Goal: Task Accomplishment & Management: Complete application form

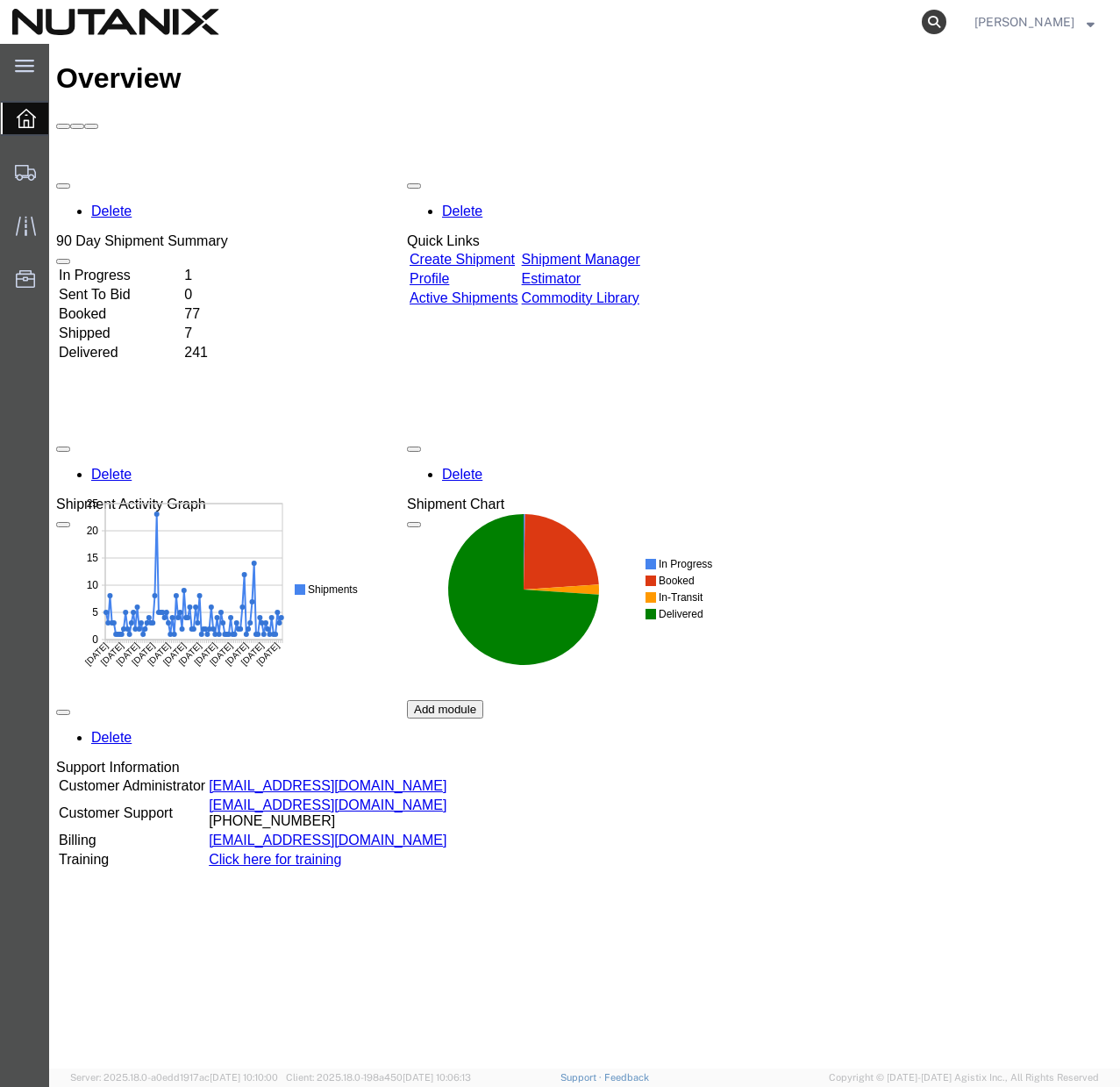
click at [946, 24] on icon at bounding box center [934, 22] width 25 height 25
paste input "56687995"
type input "56687995"
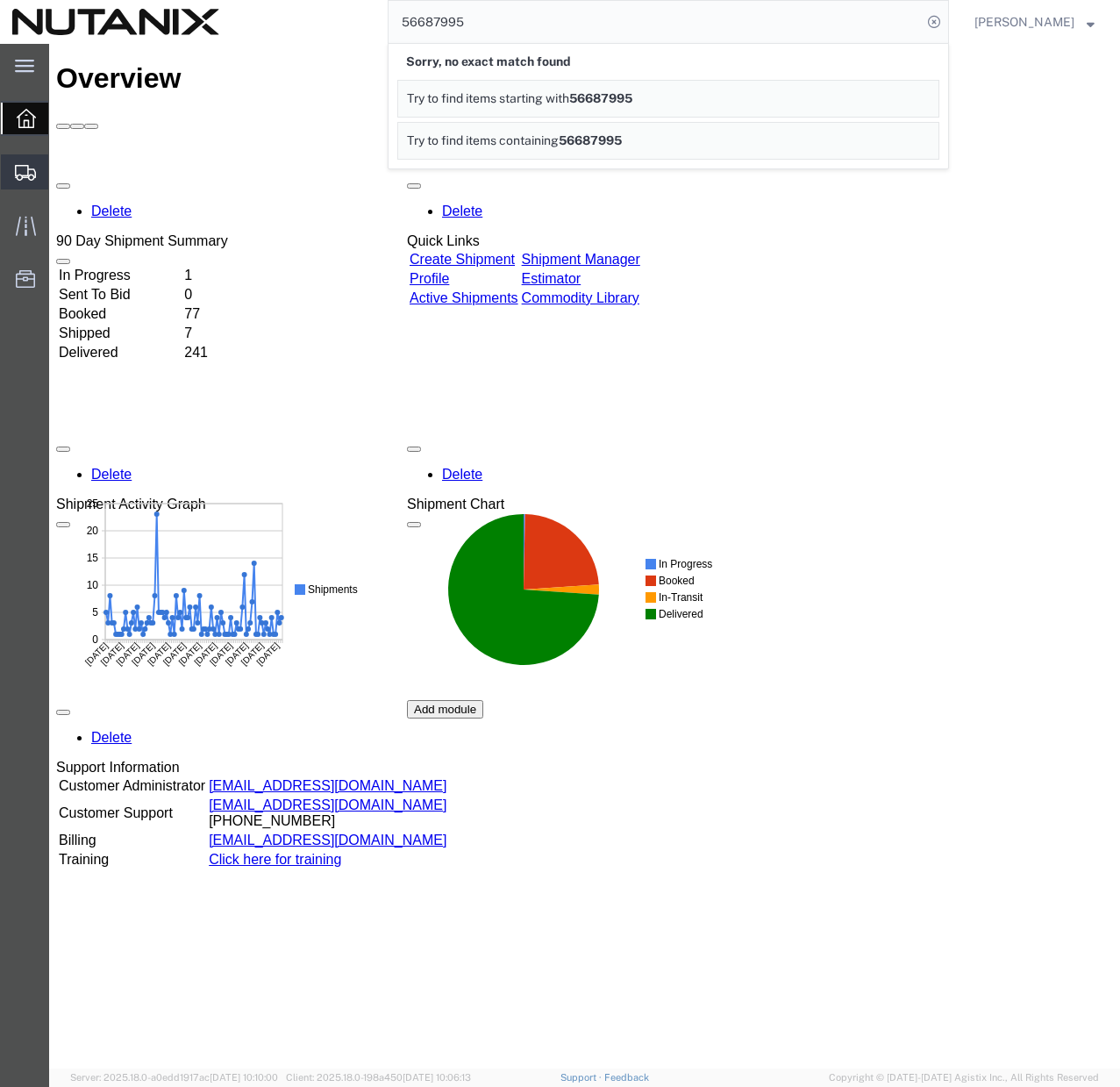
click at [61, 170] on span "Shipments" at bounding box center [54, 172] width 12 height 35
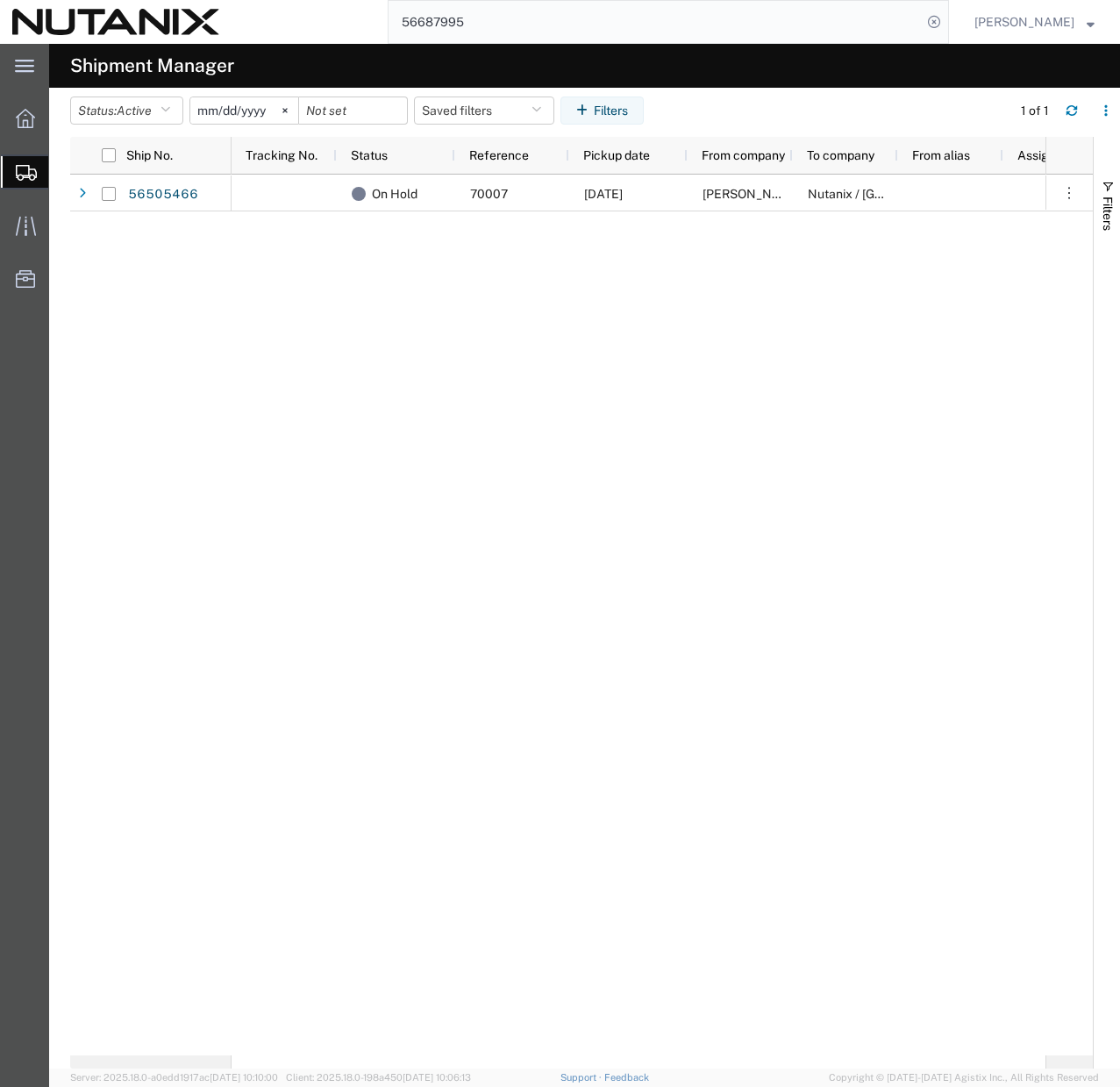
click at [816, 17] on input "56687995" at bounding box center [655, 22] width 533 height 42
click at [287, 108] on icon at bounding box center [285, 111] width 6 height 6
click at [169, 108] on icon "button" at bounding box center [165, 110] width 9 height 12
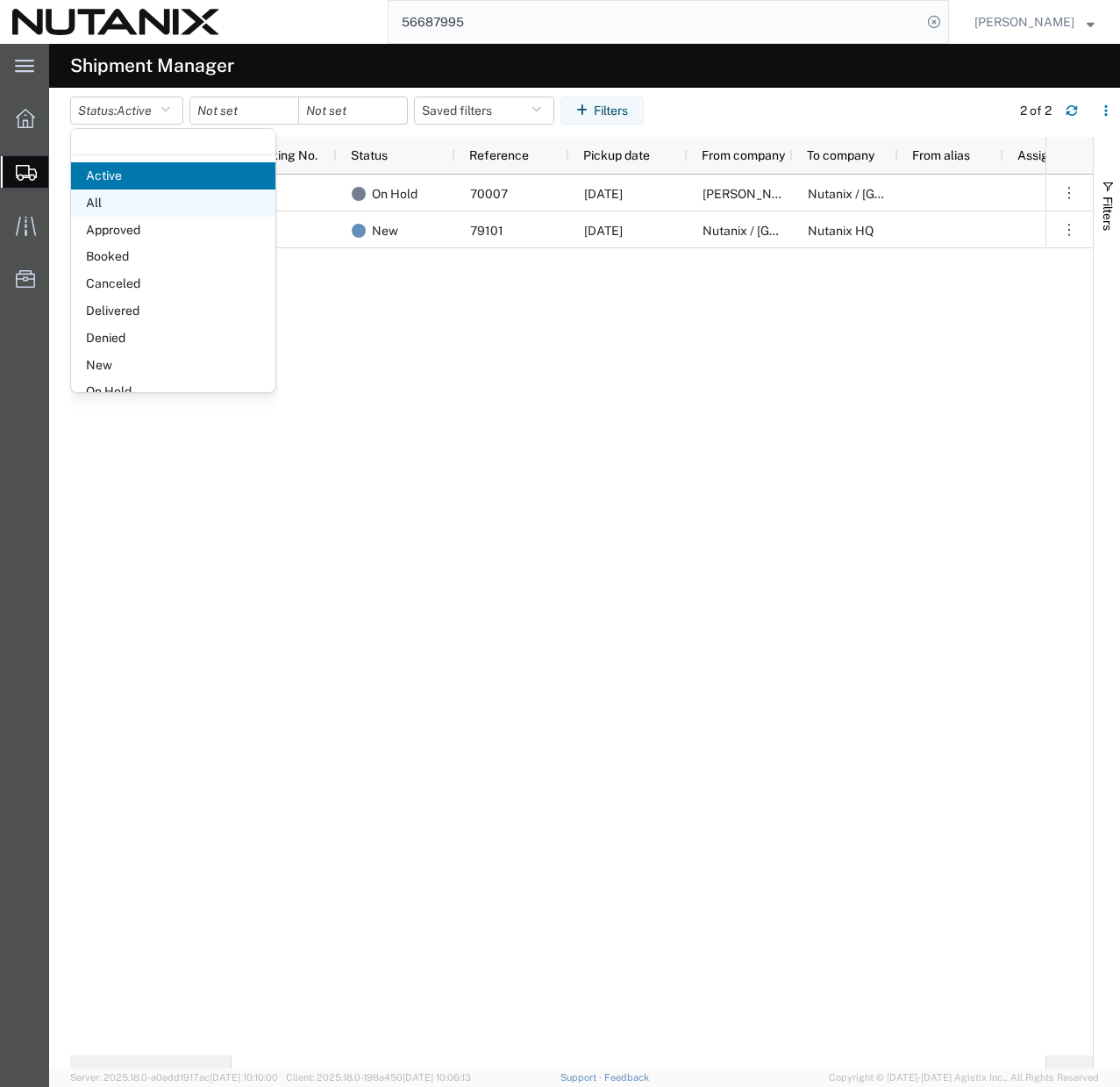
click at [136, 203] on span "All" at bounding box center [173, 203] width 204 height 28
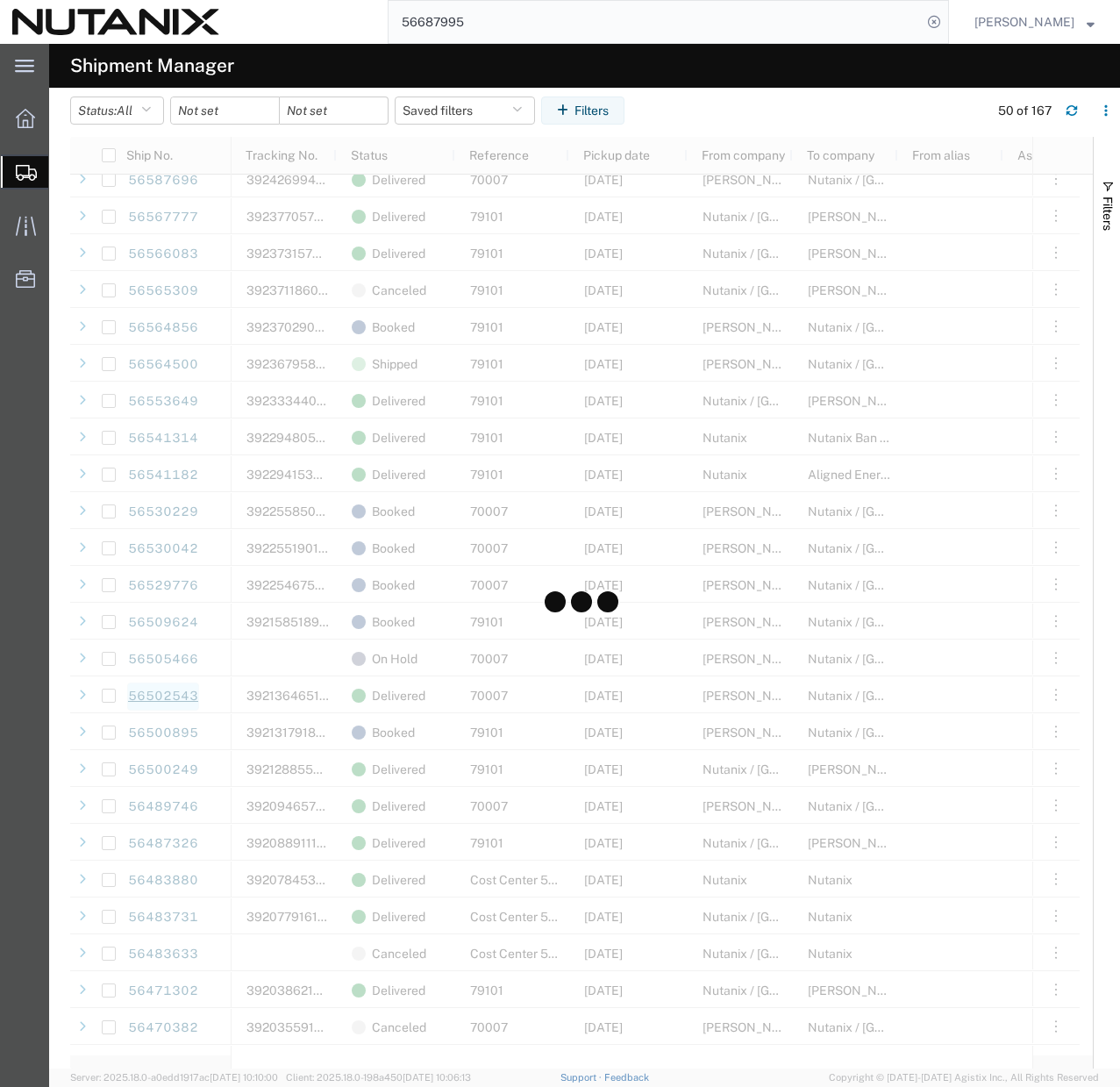
scroll to position [607, 0]
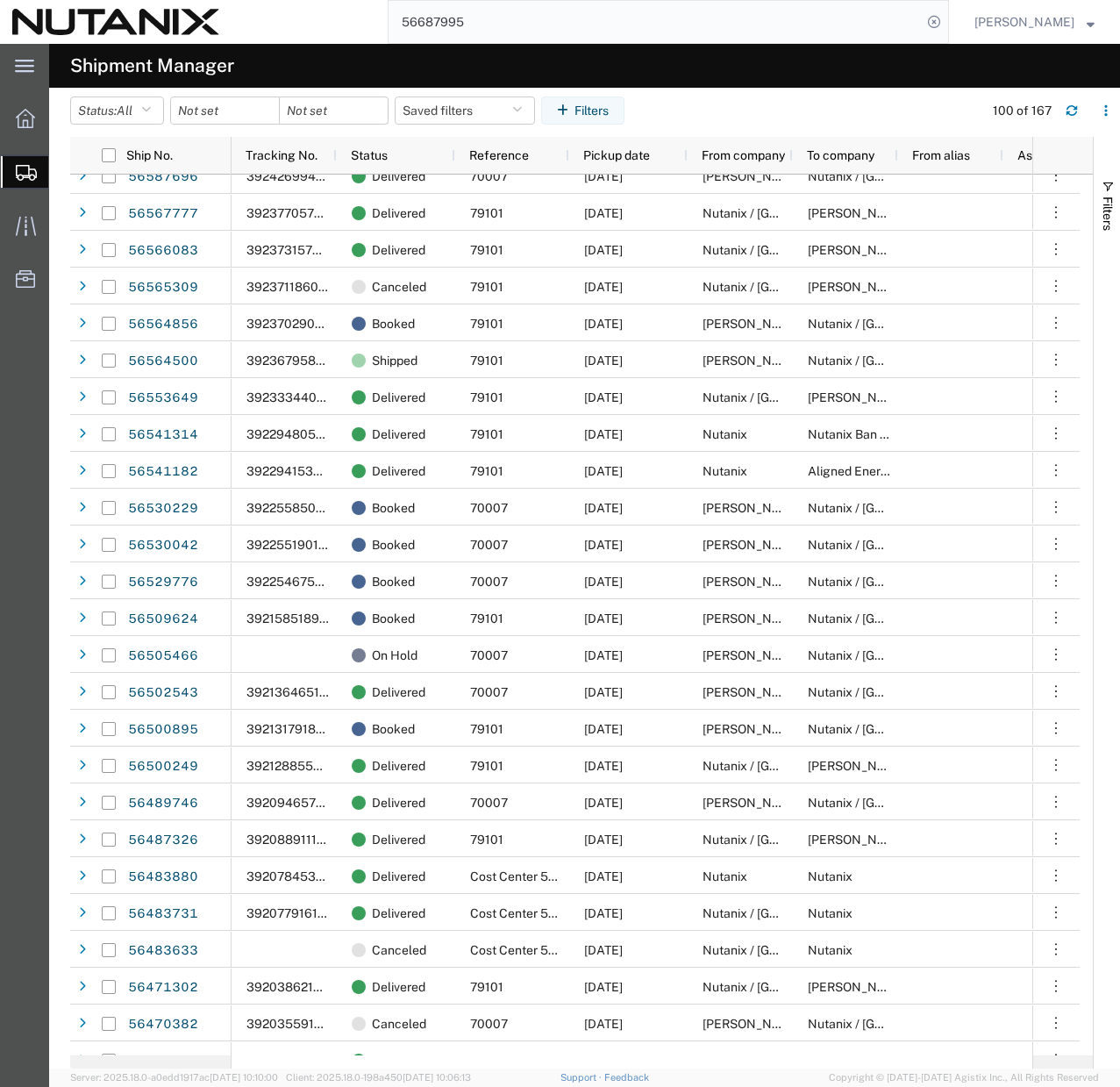
click at [851, 20] on input "56687995" at bounding box center [655, 22] width 533 height 42
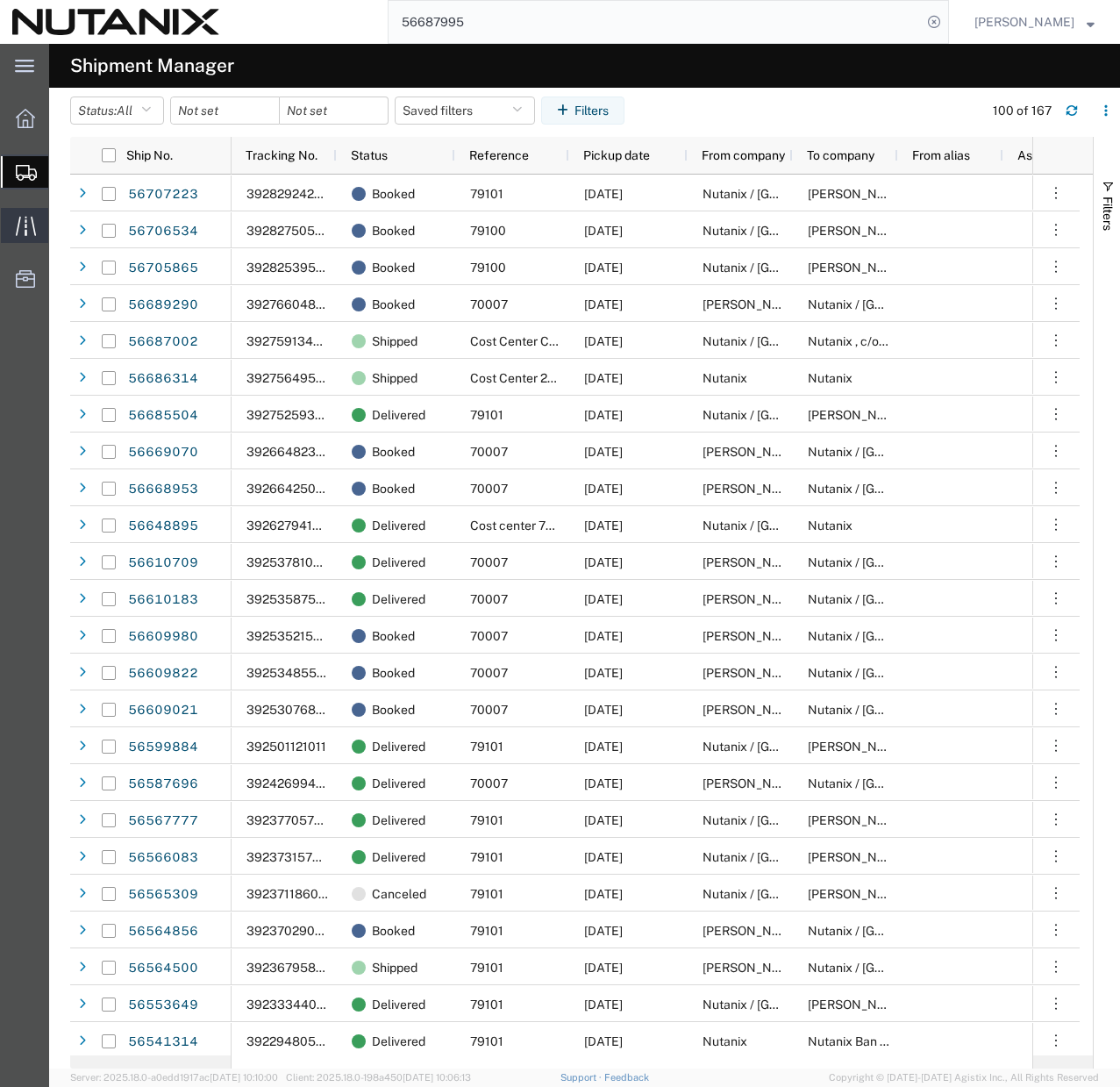
click at [25, 228] on icon at bounding box center [26, 225] width 20 height 20
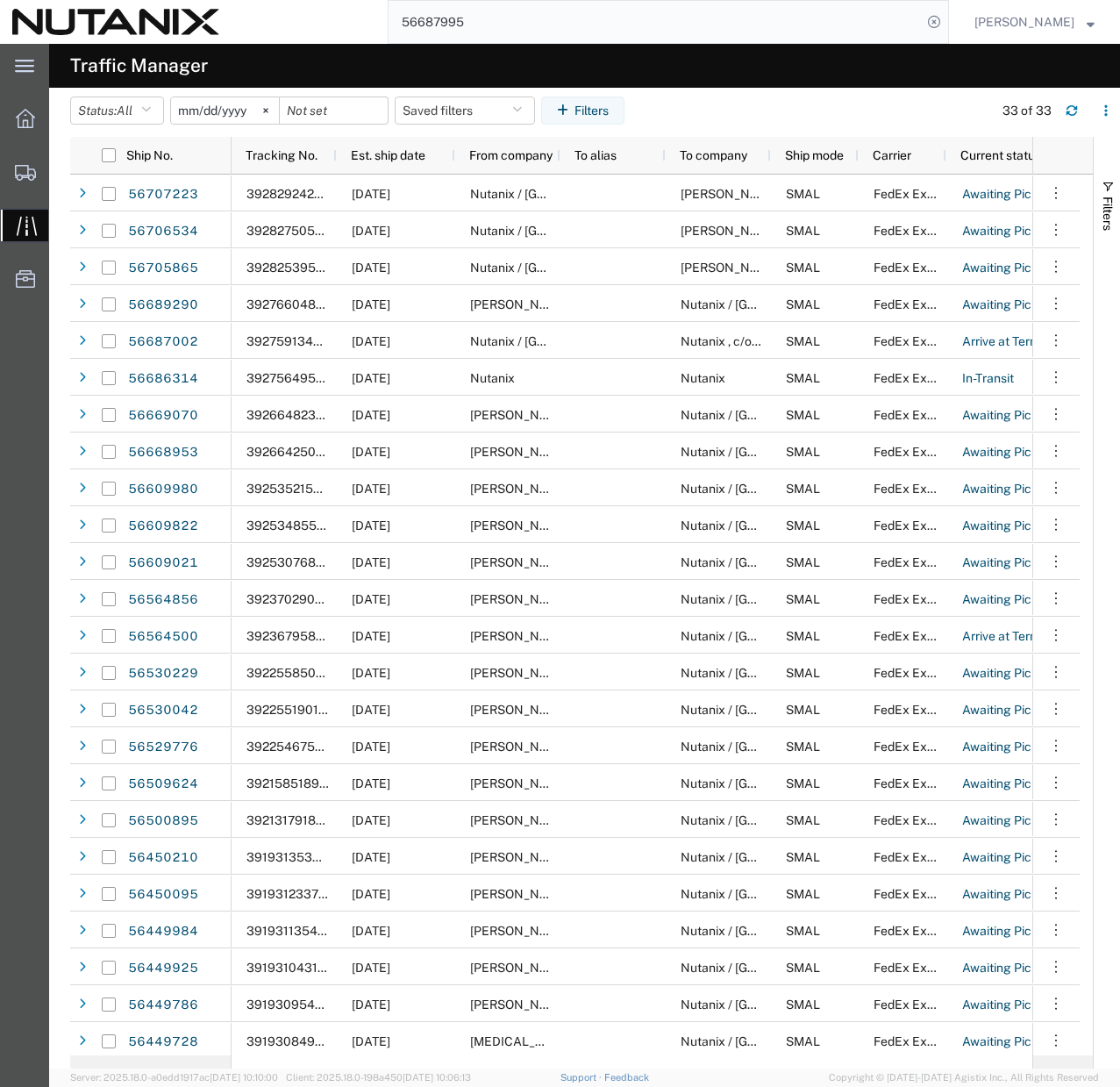
click at [528, 19] on input "56687995" at bounding box center [655, 22] width 533 height 42
click at [277, 111] on svg-icon at bounding box center [266, 111] width 27 height 27
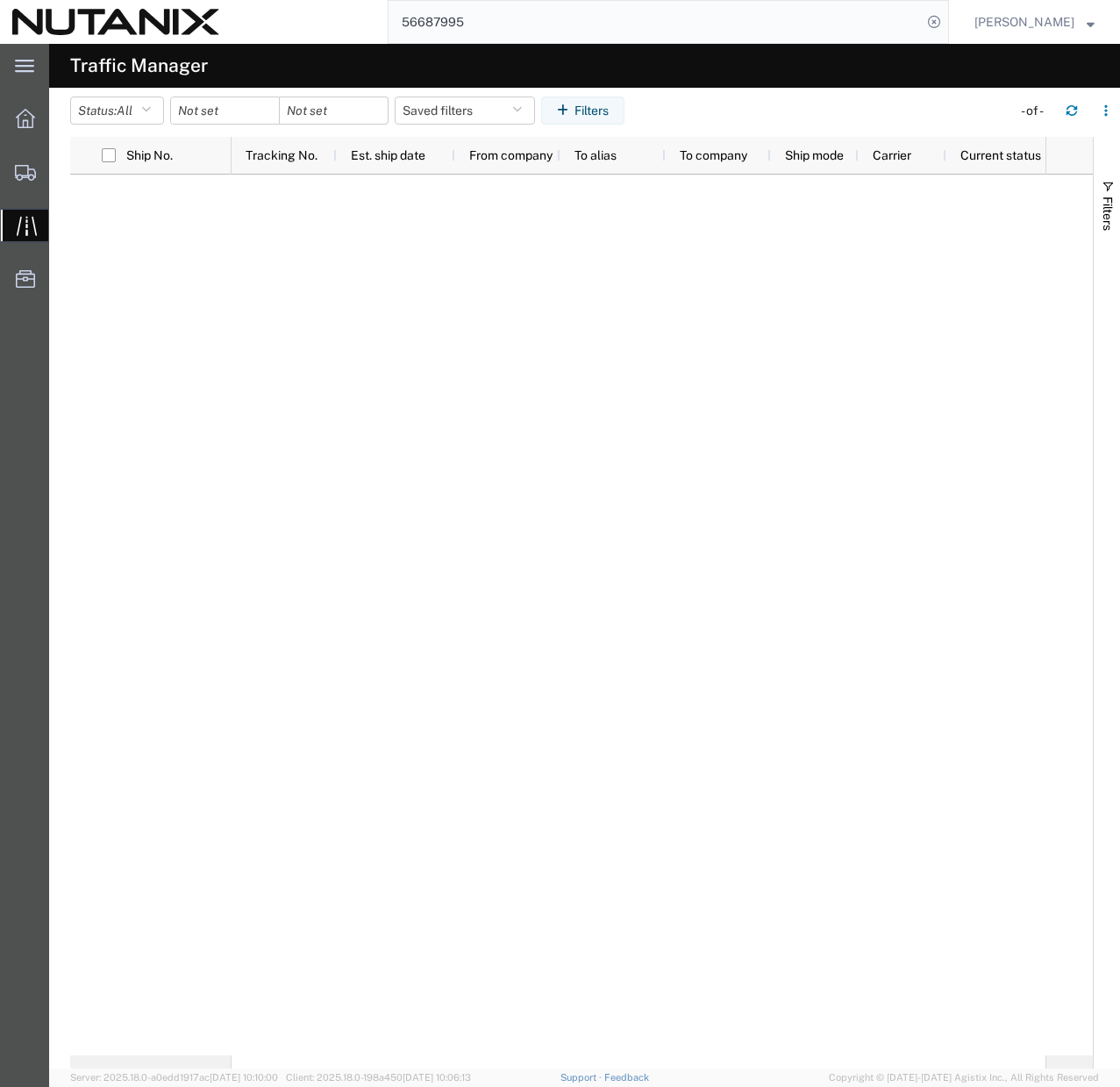
click at [585, 29] on input "56687995" at bounding box center [655, 22] width 533 height 42
click at [1067, 118] on button "button" at bounding box center [1072, 111] width 28 height 28
click at [151, 115] on icon "button" at bounding box center [146, 110] width 9 height 12
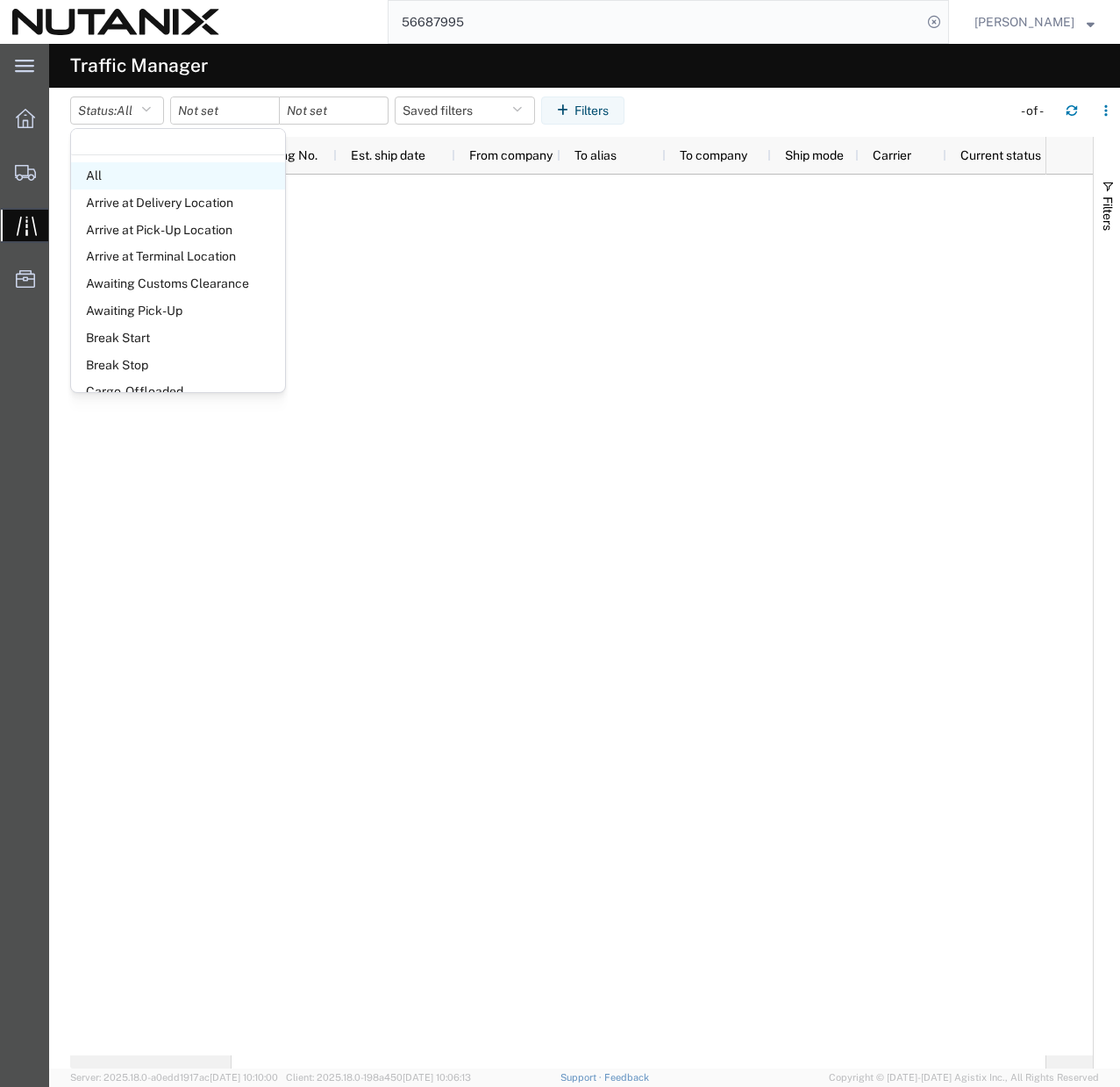
click at [124, 175] on span "All" at bounding box center [178, 175] width 214 height 28
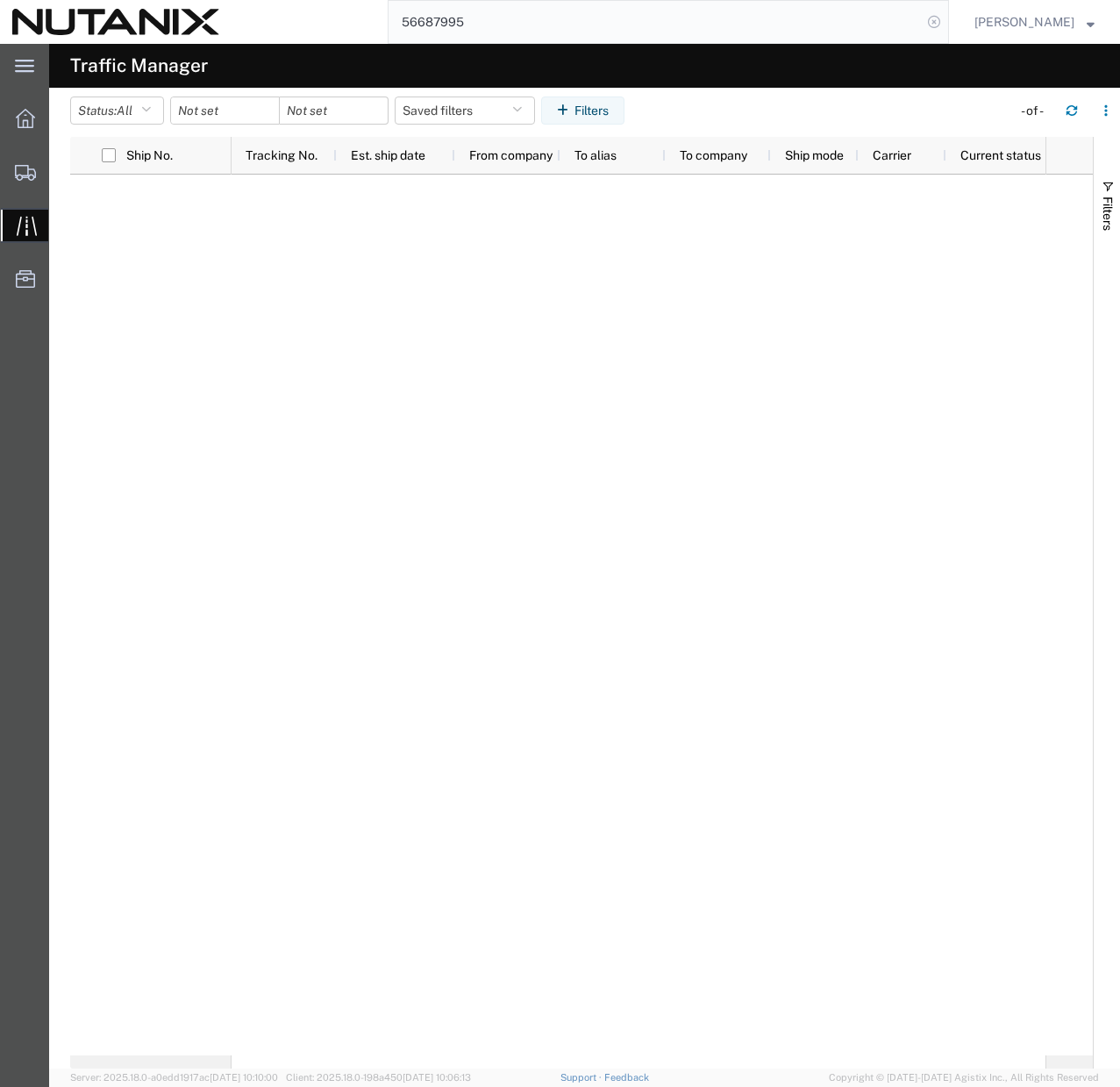
click at [946, 20] on icon at bounding box center [934, 22] width 25 height 25
click at [1072, 110] on icon "button" at bounding box center [1071, 110] width 12 height 12
click at [63, 233] on span "Traffic" at bounding box center [55, 225] width 14 height 35
click at [12, 231] on div at bounding box center [26, 225] width 49 height 31
click at [21, 227] on icon at bounding box center [27, 225] width 20 height 20
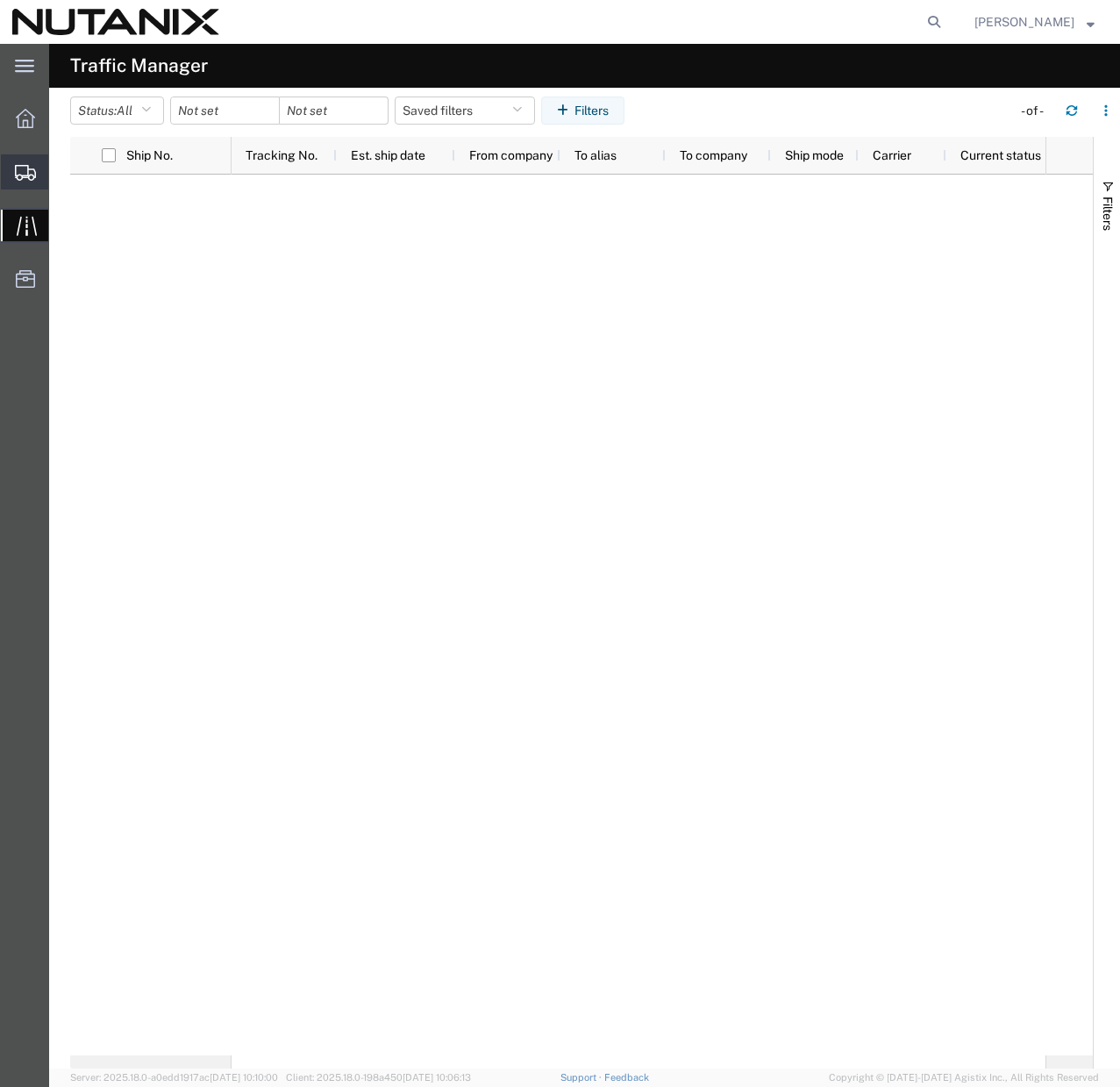
click at [26, 165] on icon at bounding box center [26, 173] width 21 height 16
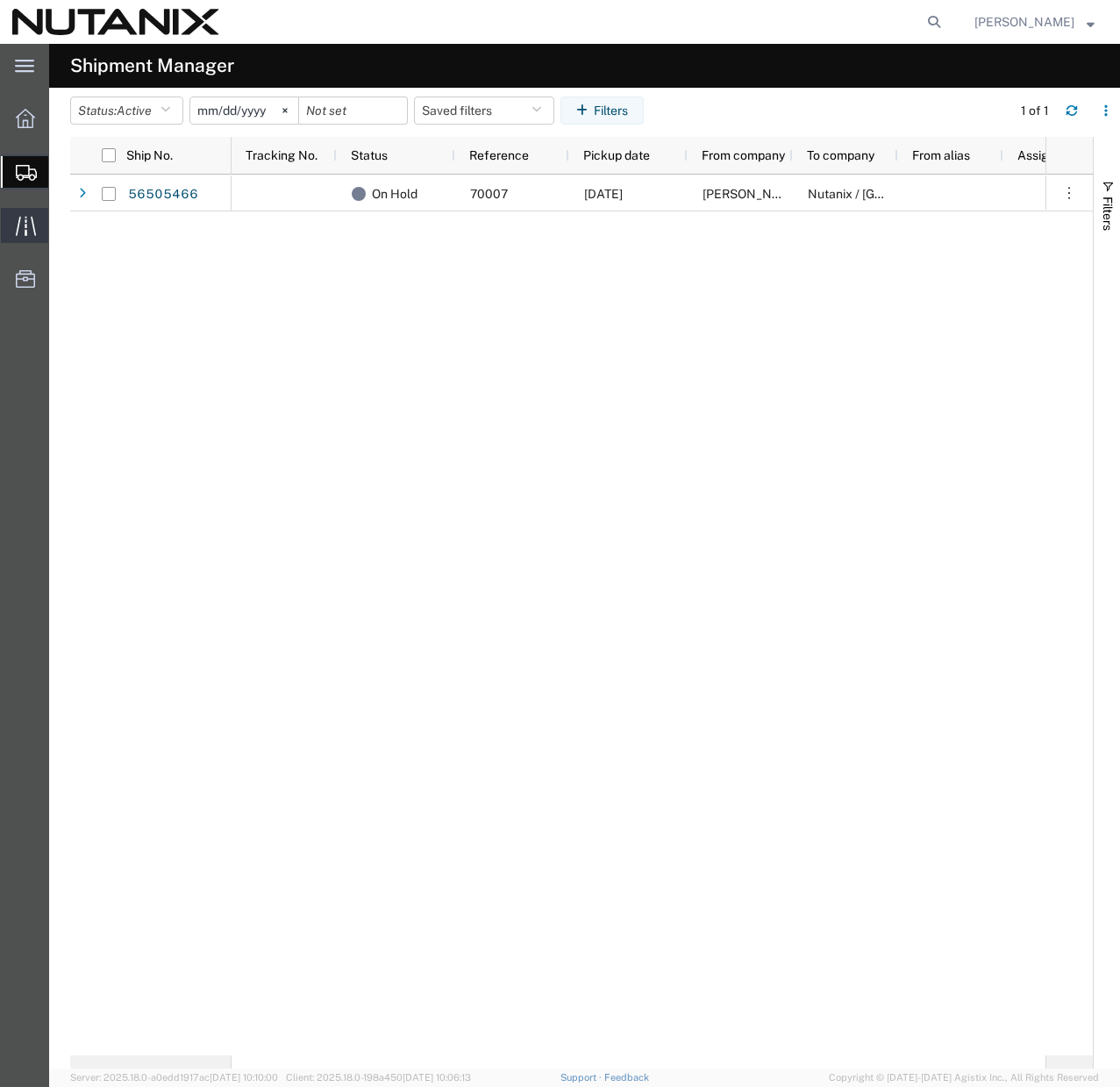
click at [24, 230] on icon at bounding box center [26, 225] width 20 height 20
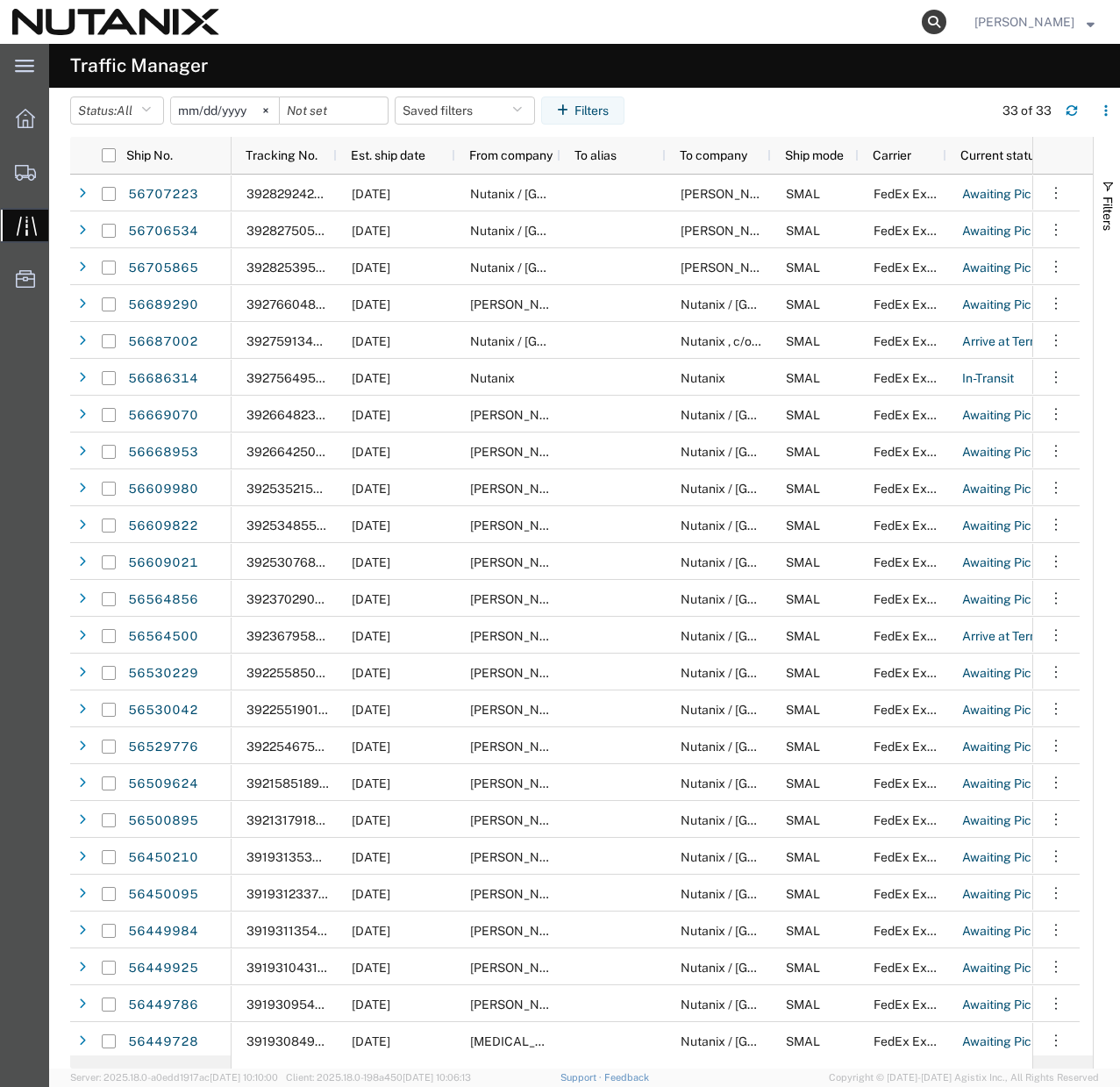
click at [946, 17] on icon at bounding box center [934, 22] width 25 height 25
click at [1092, 23] on strong "button" at bounding box center [1091, 21] width 8 height 6
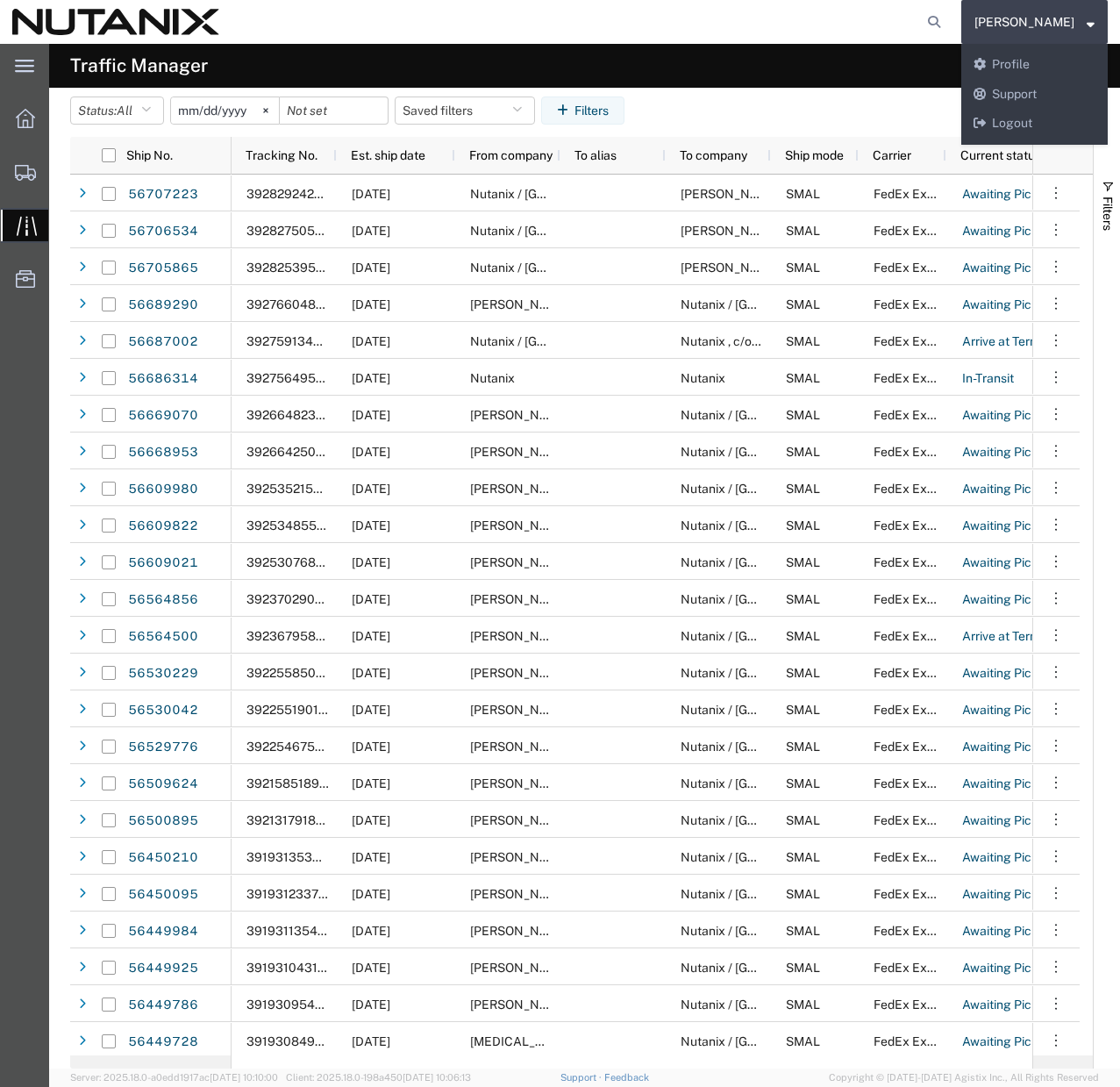
click at [840, 21] on agx-global-search at bounding box center [669, 22] width 561 height 44
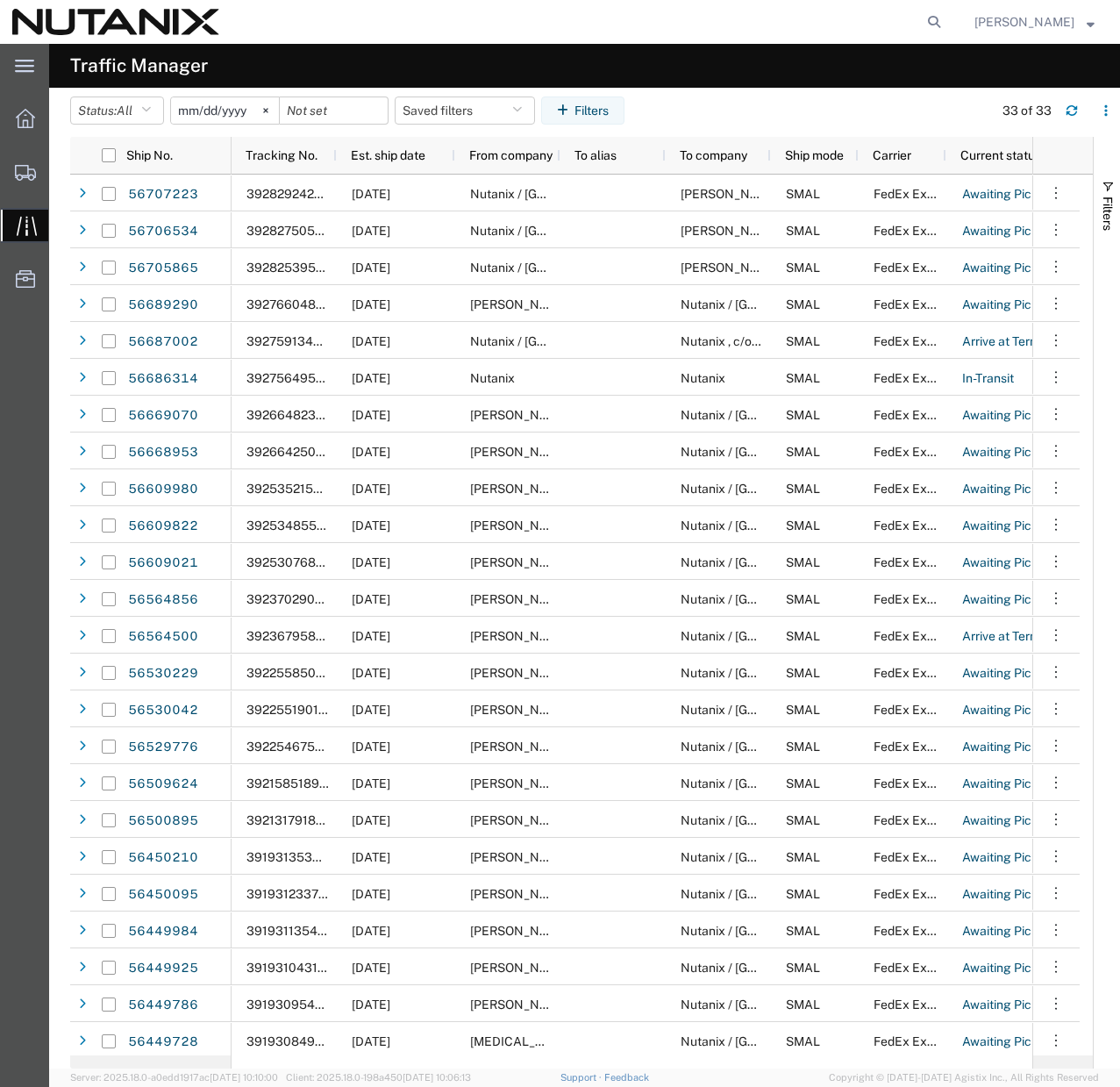
click at [831, 19] on agx-global-search at bounding box center [669, 22] width 561 height 44
click at [946, 21] on icon at bounding box center [934, 22] width 25 height 25
paste input "56687995"
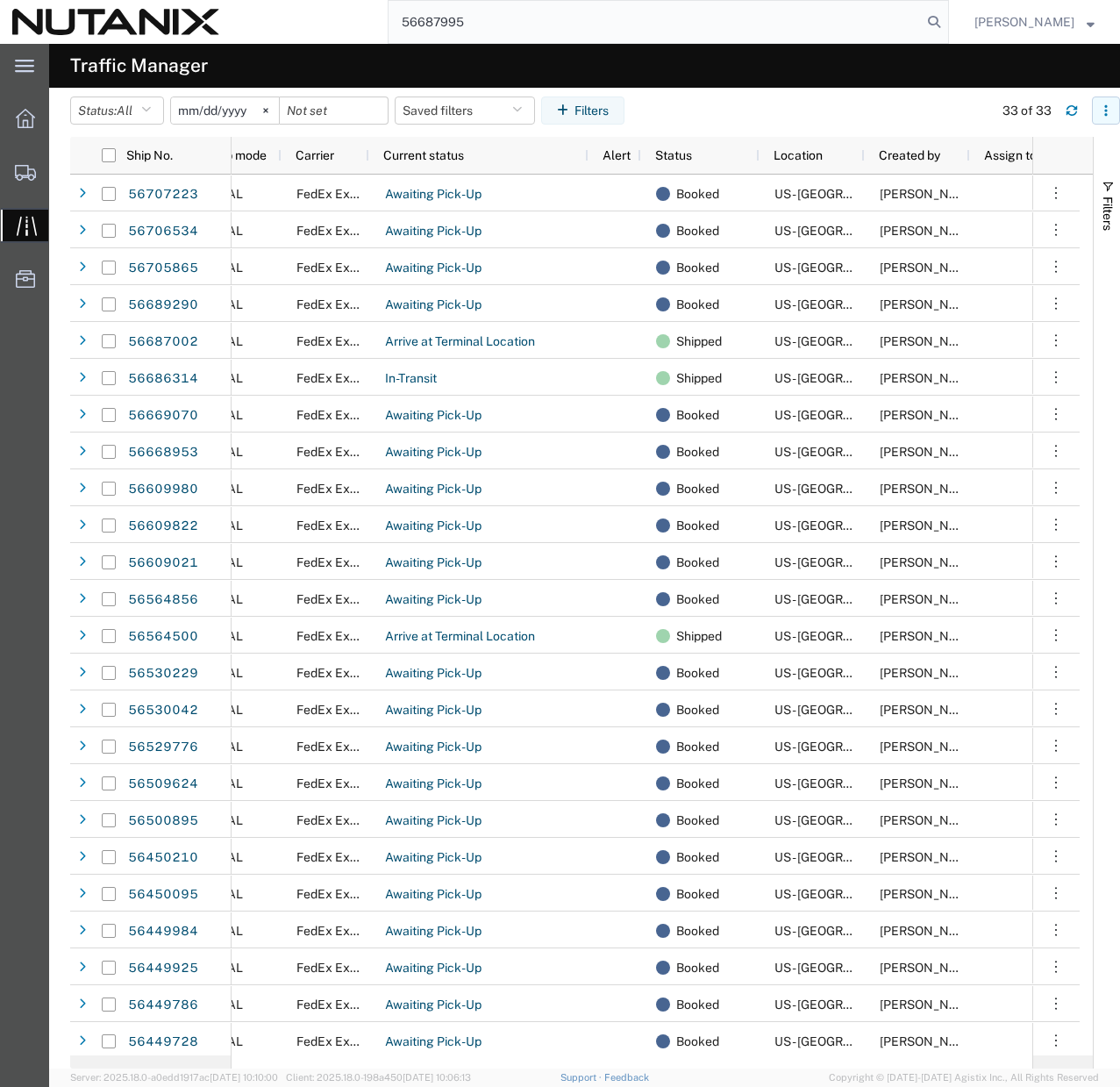
type input "56687995"
click at [1109, 115] on icon "button" at bounding box center [1105, 110] width 12 height 12
click at [362, 31] on div "56687995" at bounding box center [590, 22] width 717 height 44
click at [28, 180] on div at bounding box center [26, 172] width 49 height 35
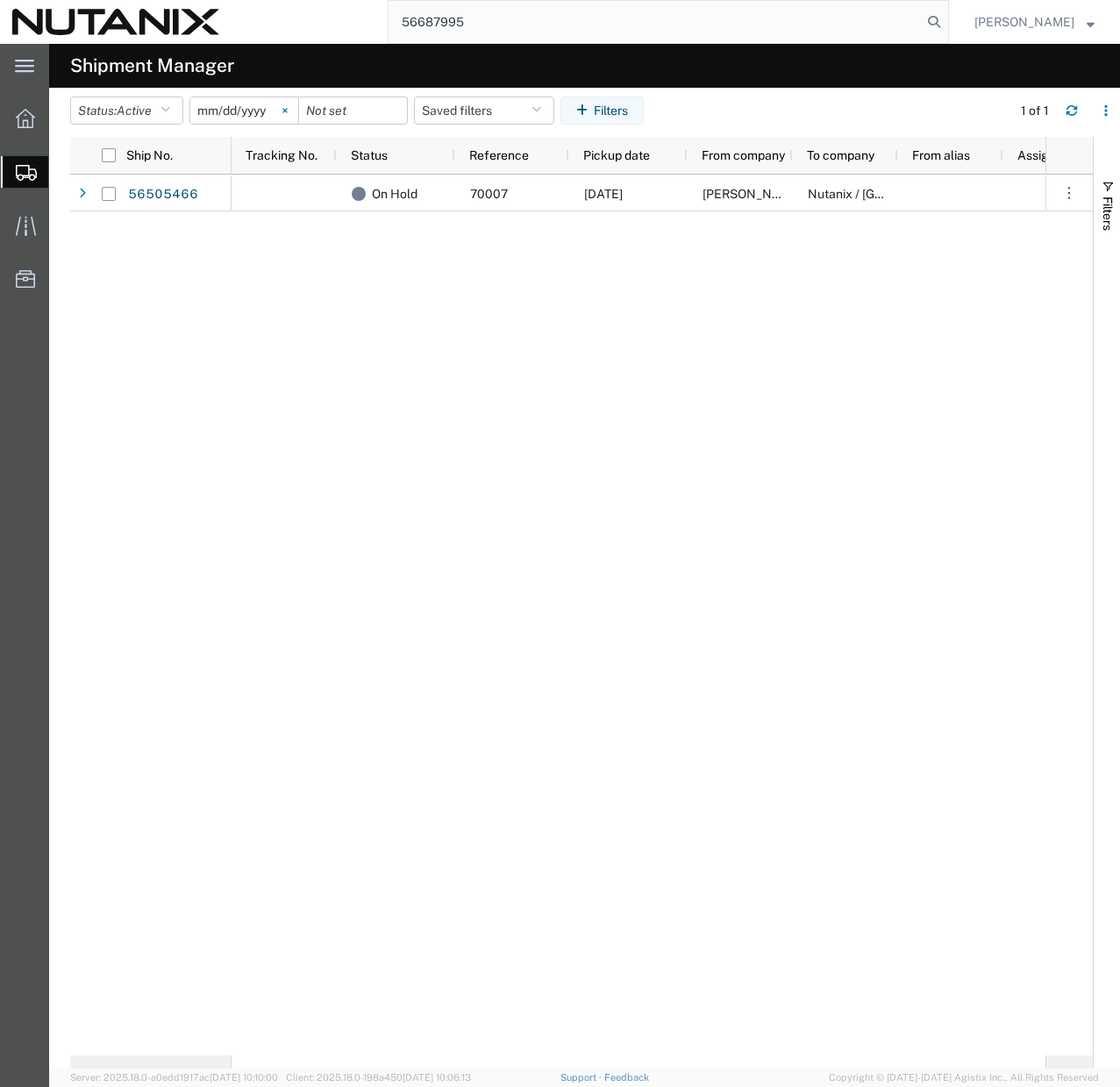
click at [287, 109] on icon at bounding box center [285, 111] width 6 height 6
click at [1104, 218] on span "Filters" at bounding box center [1107, 213] width 14 height 34
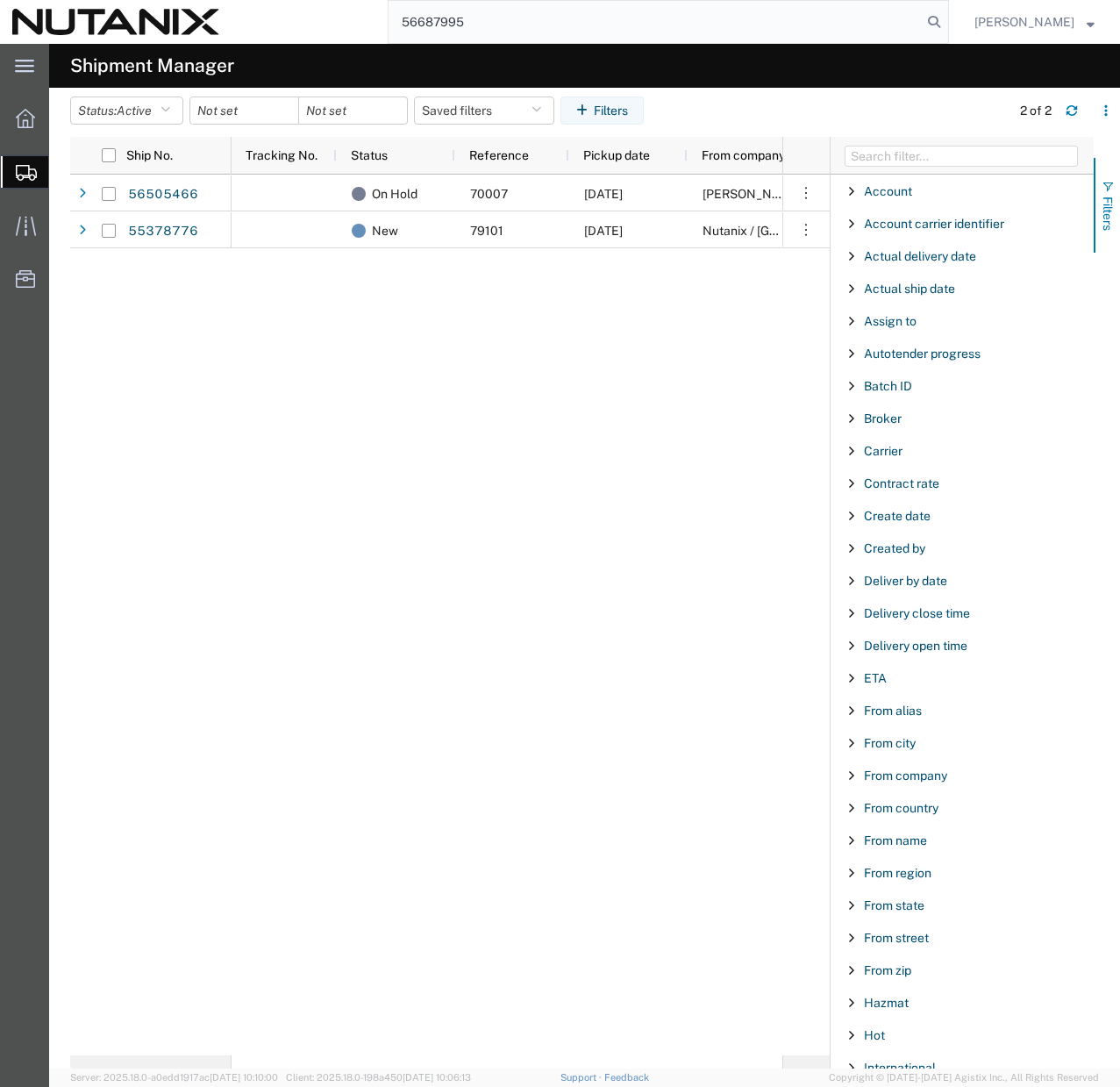
click at [1104, 218] on span "Filters" at bounding box center [1107, 213] width 14 height 34
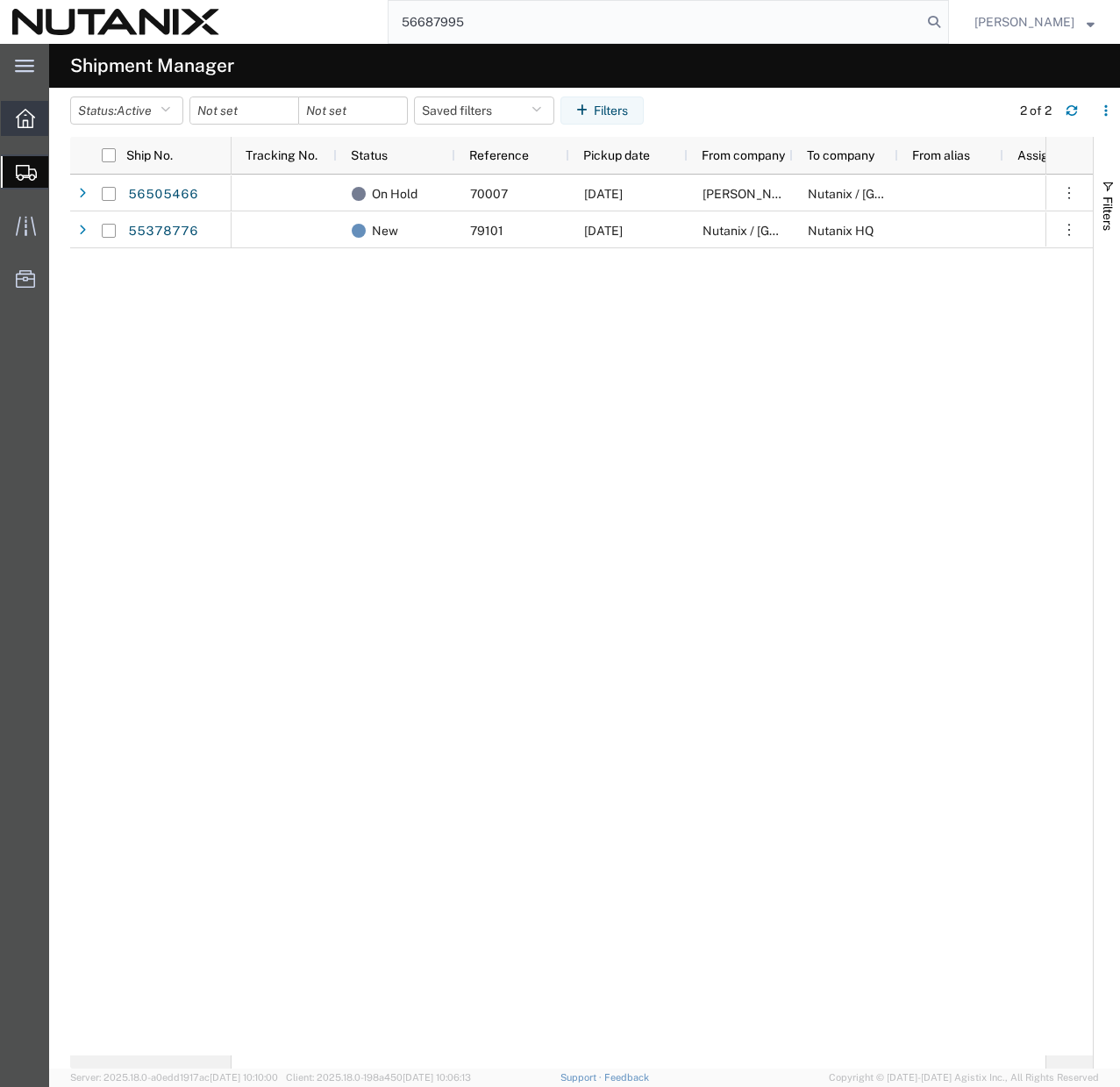
click at [21, 122] on icon at bounding box center [26, 119] width 19 height 19
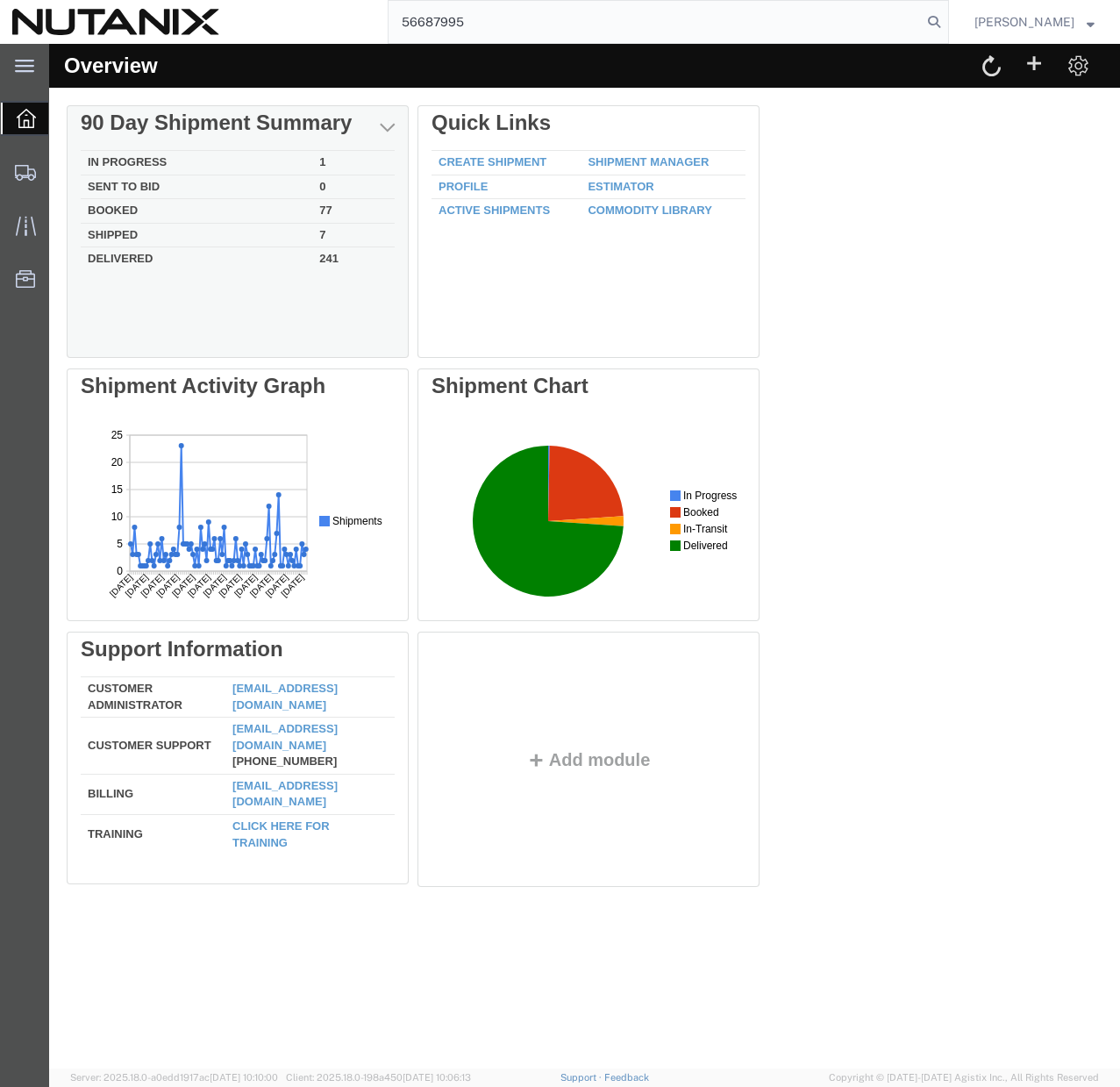
click at [123, 205] on td "Booked" at bounding box center [196, 212] width 231 height 25
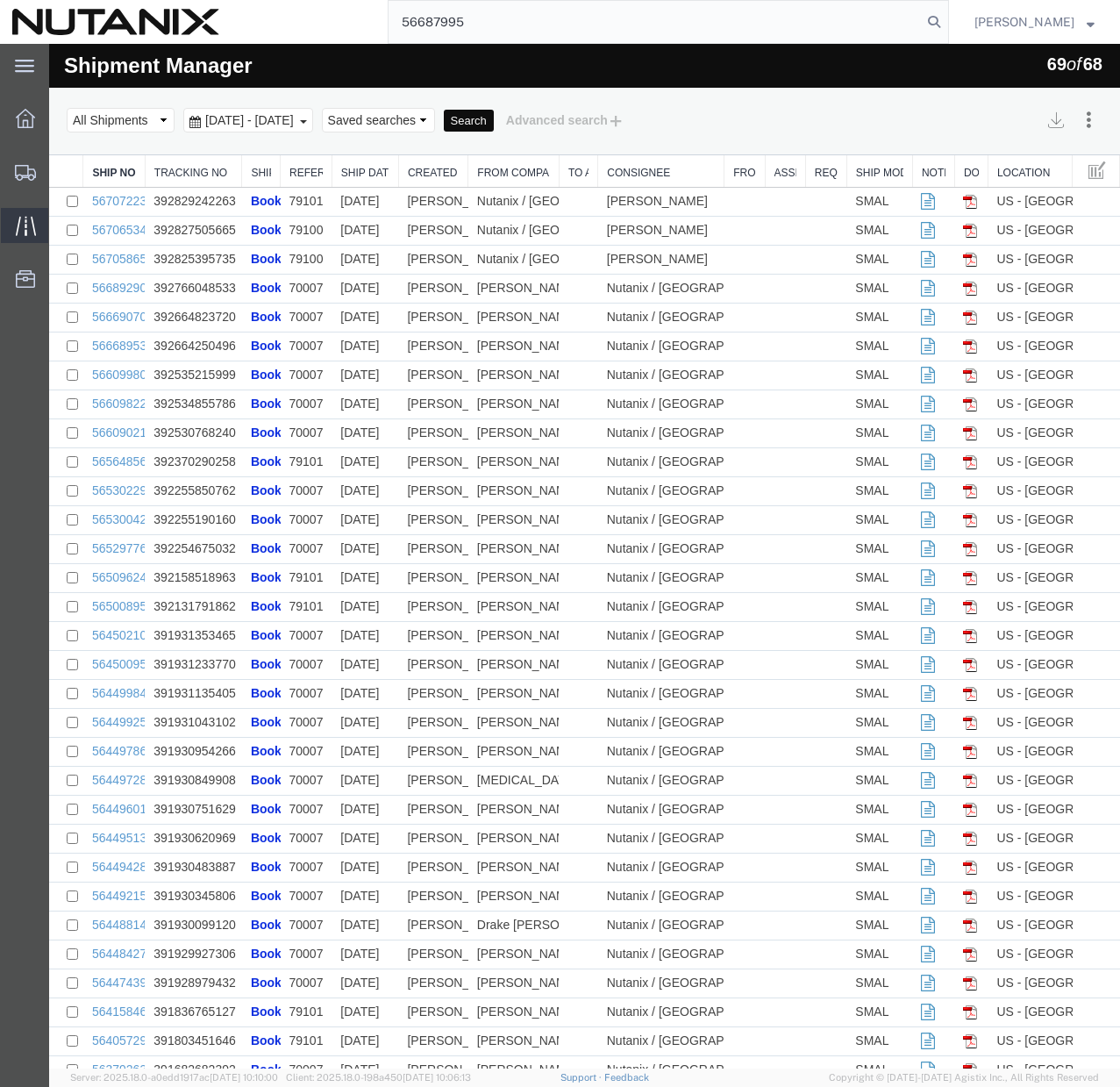
click at [29, 229] on icon at bounding box center [26, 225] width 20 height 20
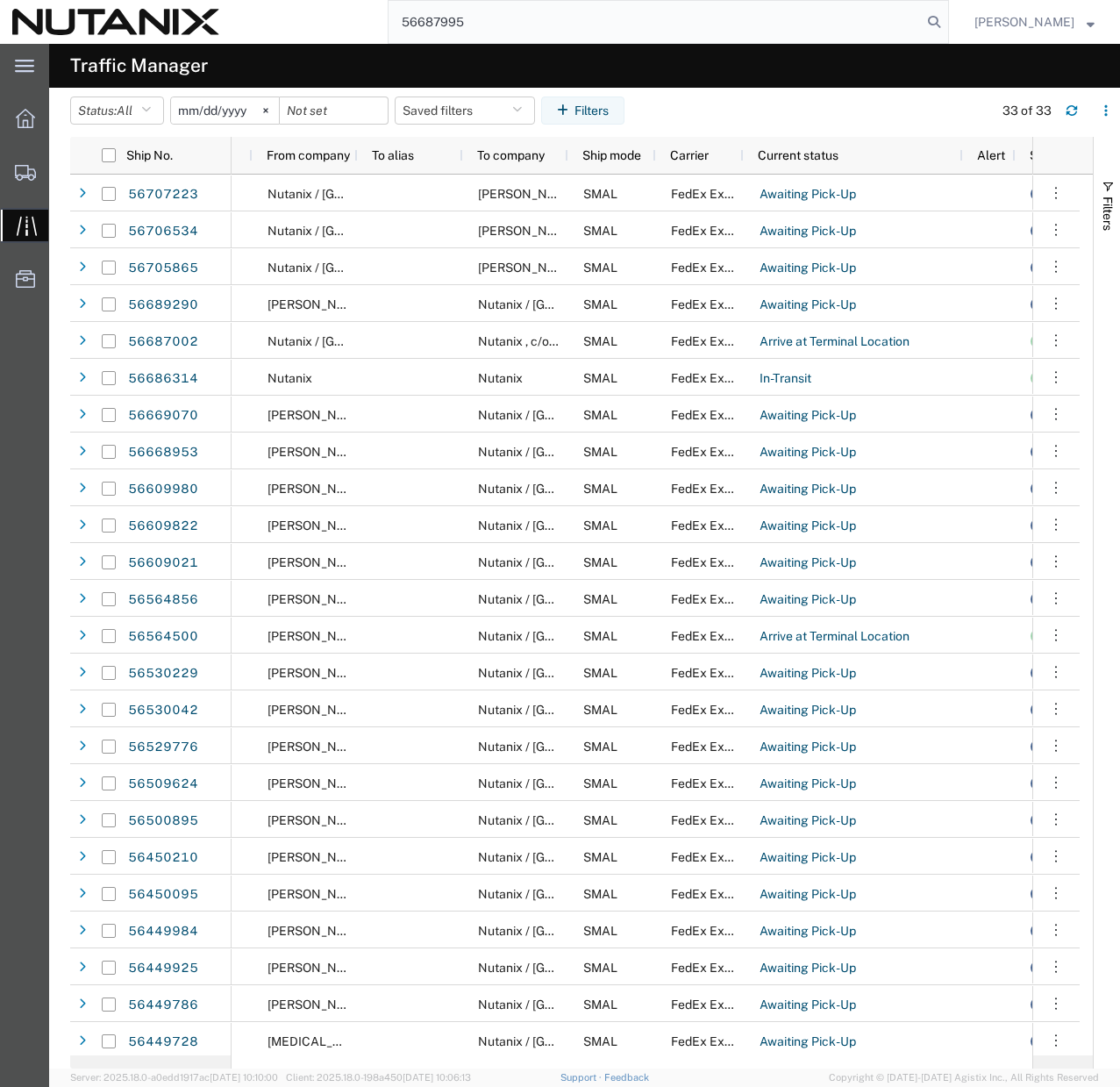
scroll to position [0, 383]
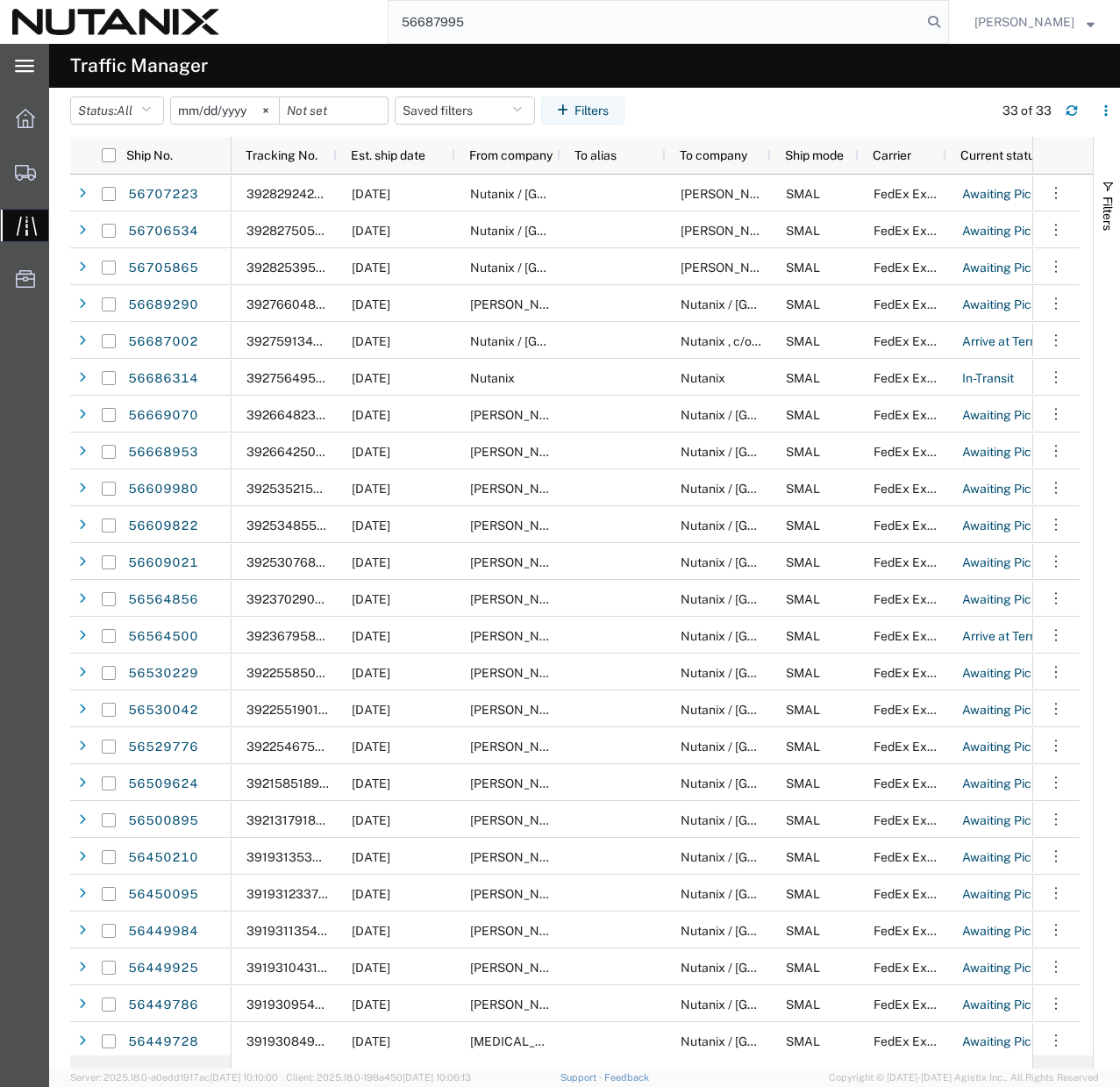
click at [34, 54] on div "main_menu Created with Sketch." at bounding box center [25, 65] width 49 height 44
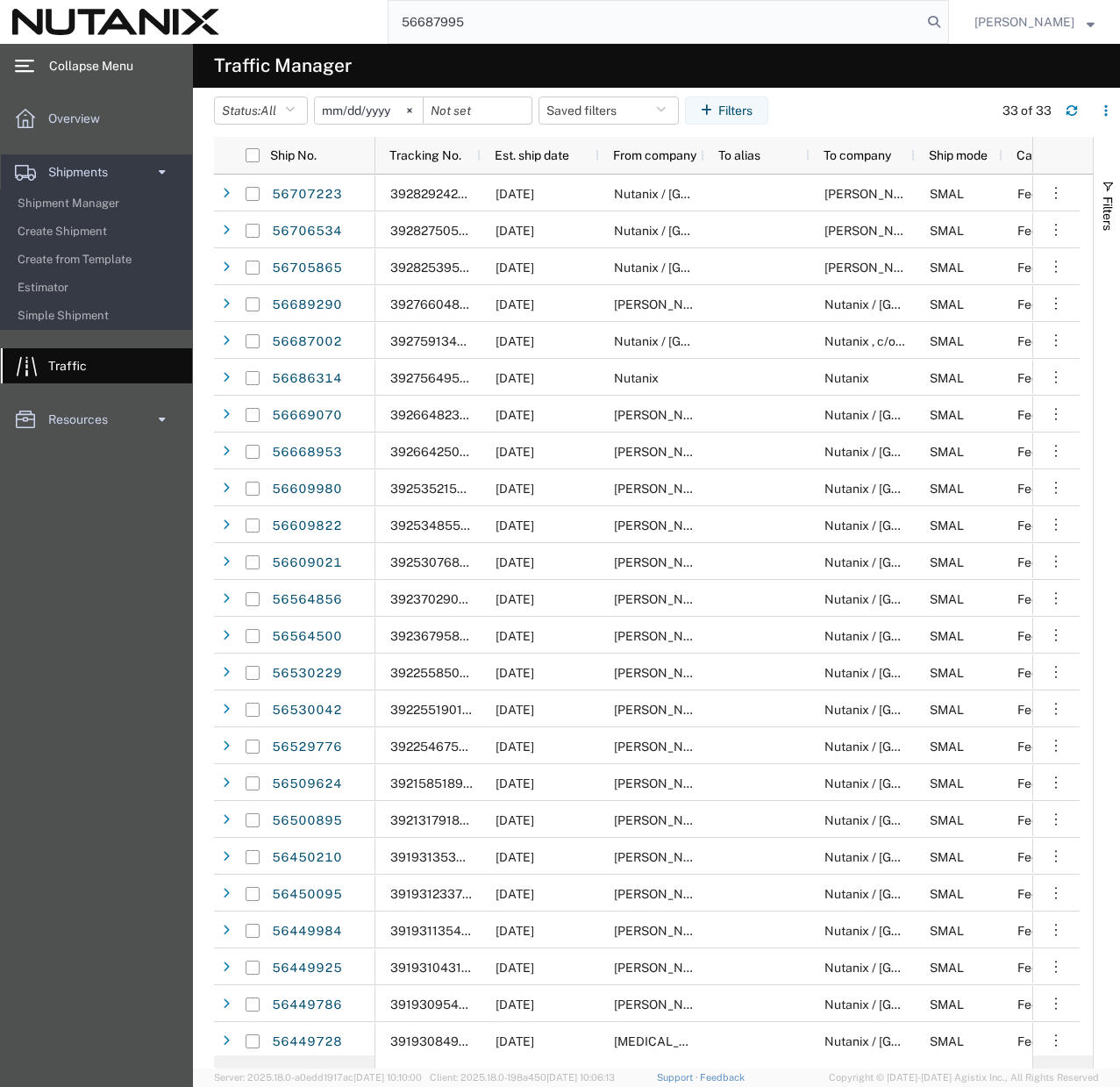
click at [34, 54] on div "main_menu Created with Sketch." at bounding box center [25, 65] width 49 height 44
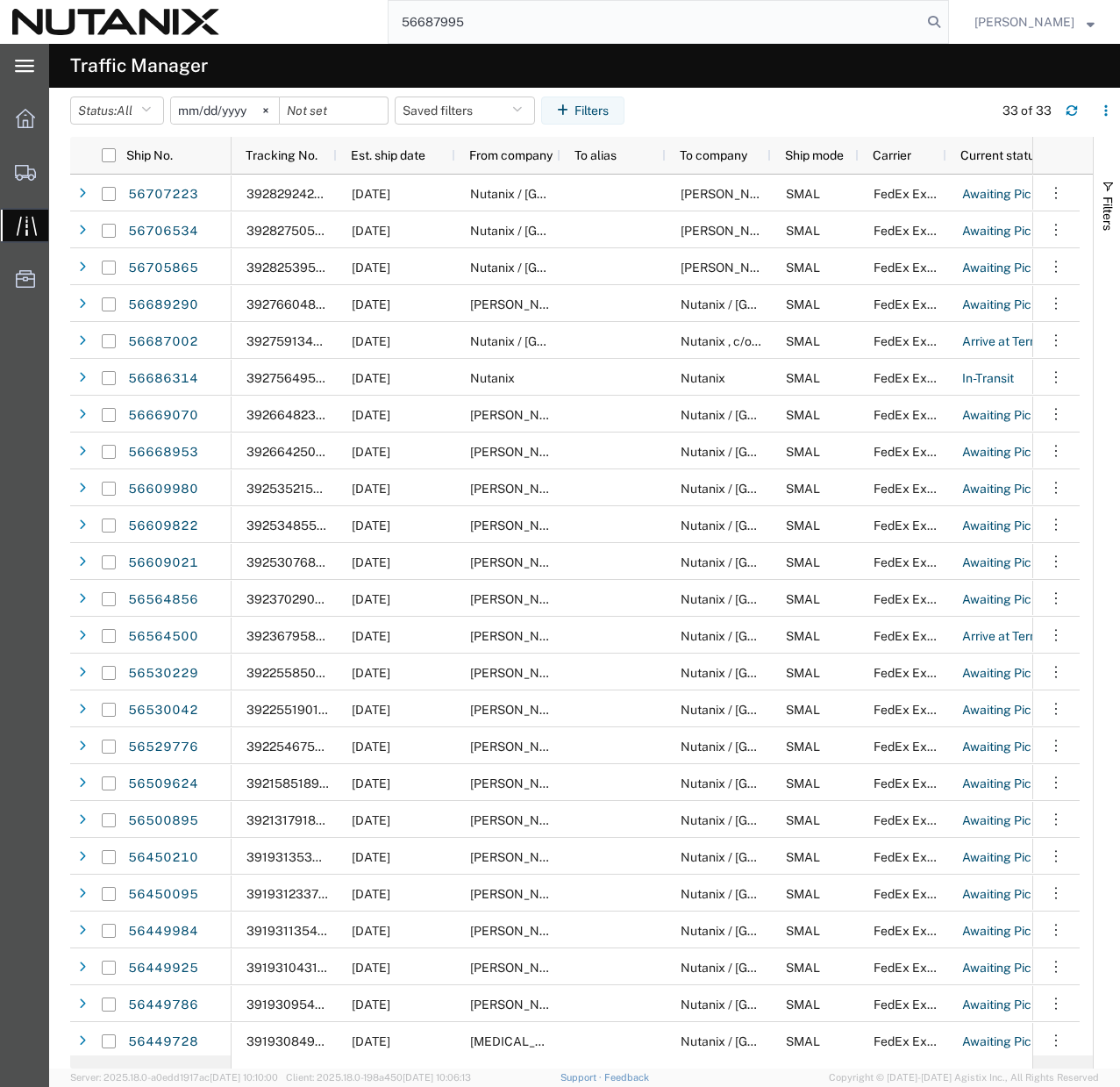
click at [34, 54] on div "main_menu Created with Sketch." at bounding box center [25, 65] width 49 height 44
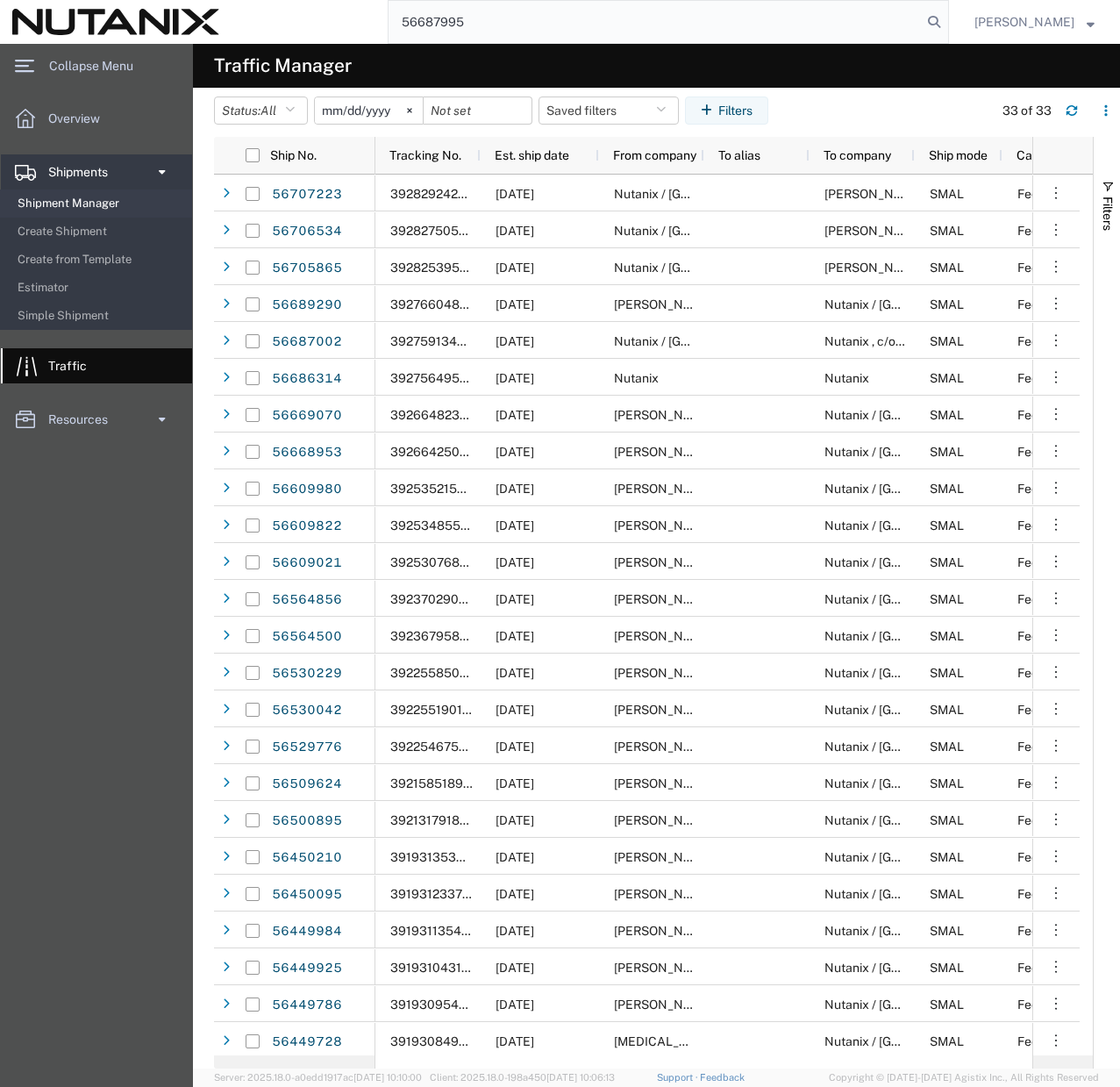
click at [65, 197] on span "Shipment Manager" at bounding box center [98, 203] width 162 height 35
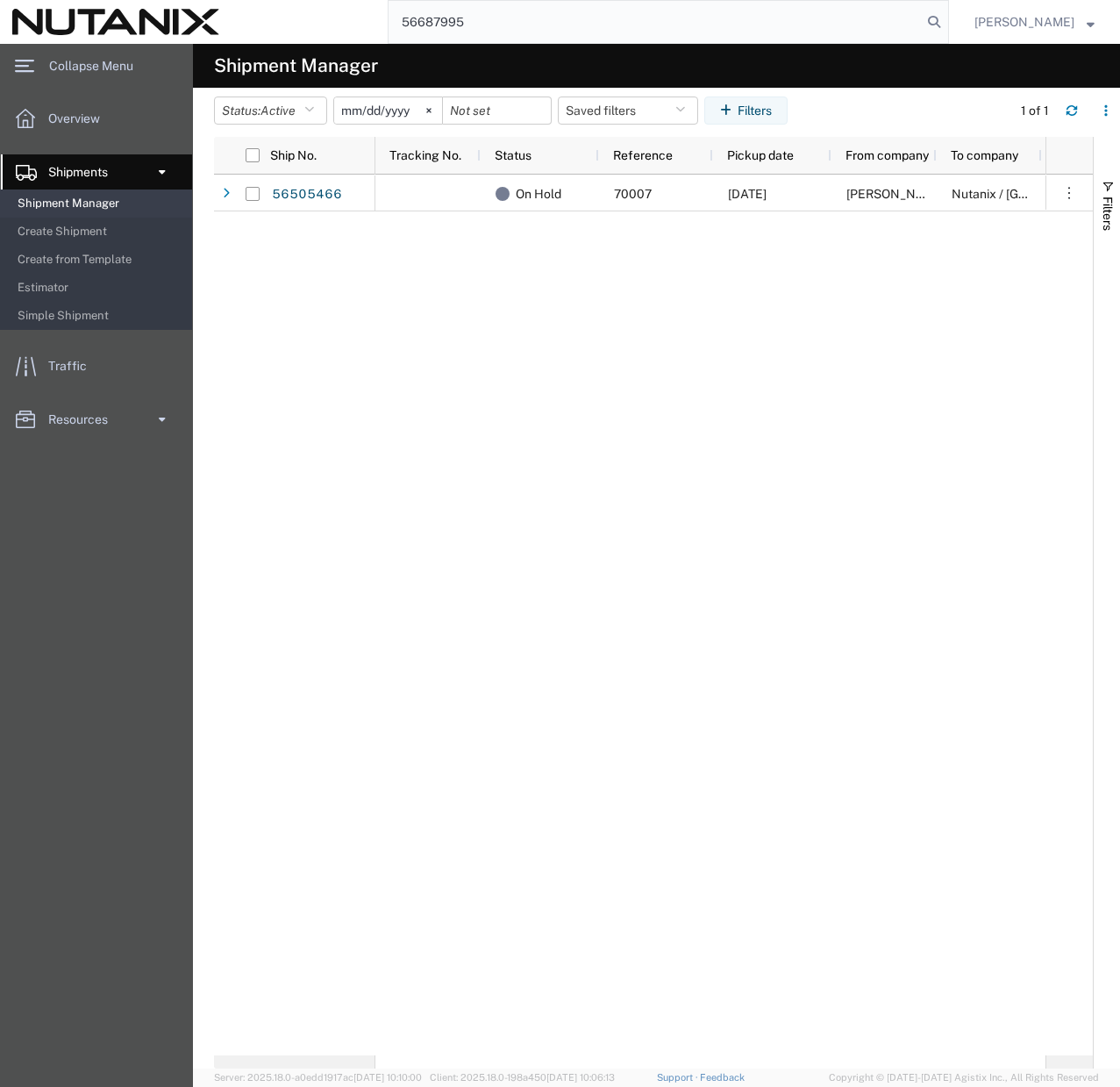
click at [425, 614] on div "[PERSON_NAME] Nutanix / [GEOGRAPHIC_DATA] [DATE] 70007 On Hold" at bounding box center [710, 615] width 670 height 880
click at [57, 235] on span "Create Shipment" at bounding box center [98, 231] width 162 height 35
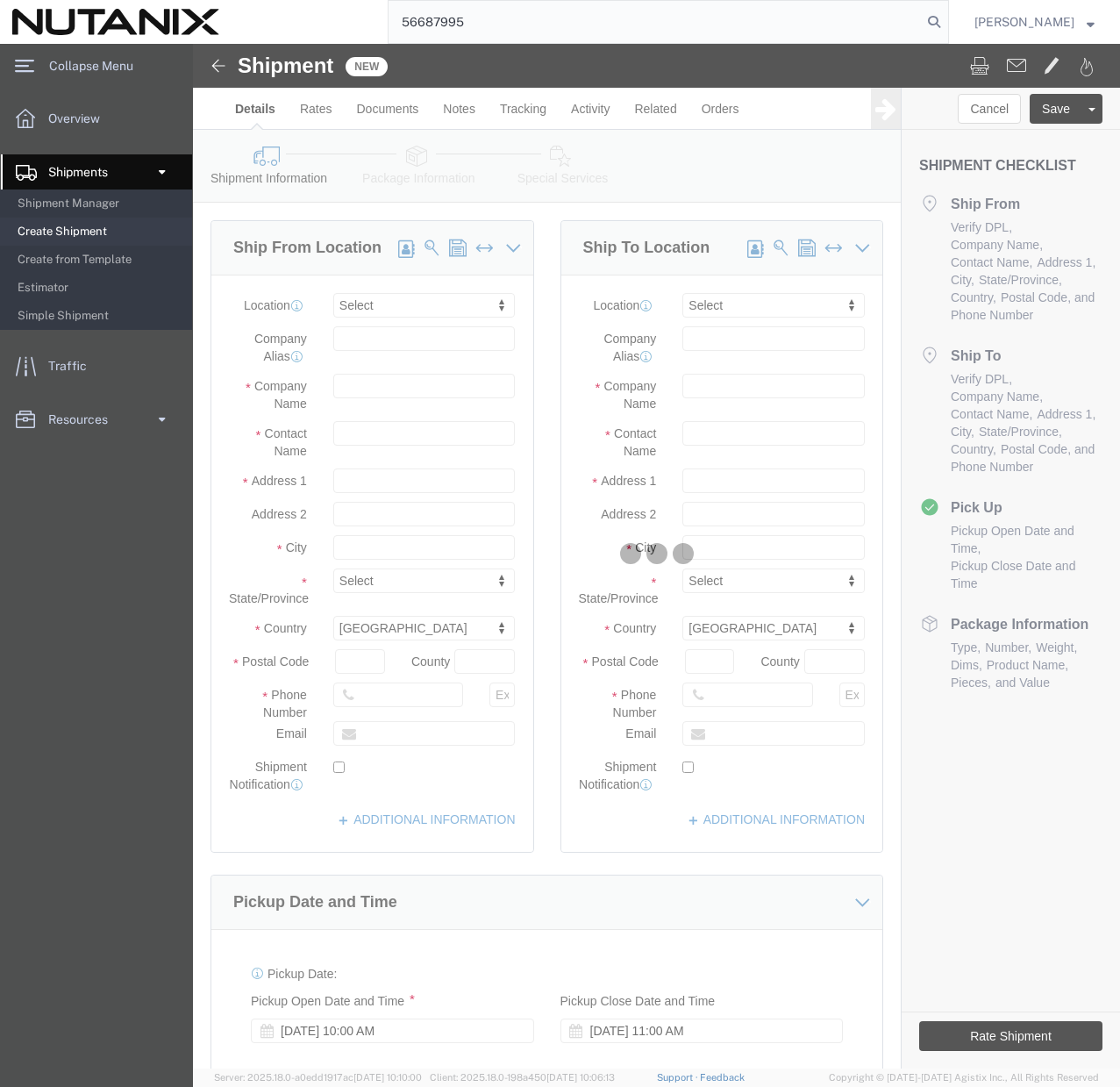
select select
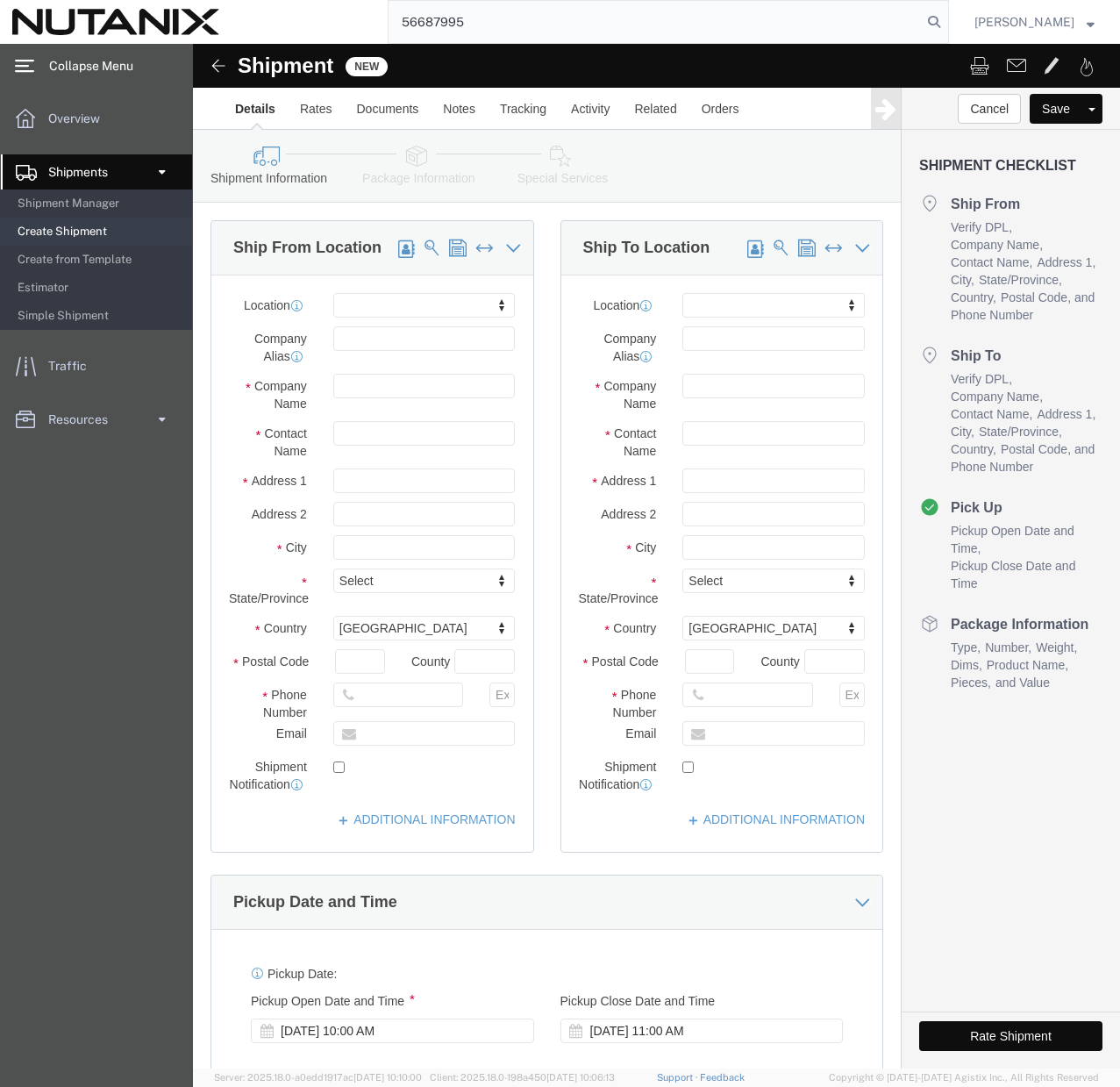
click at [61, 65] on span "Collapse Menu" at bounding box center [98, 65] width 97 height 35
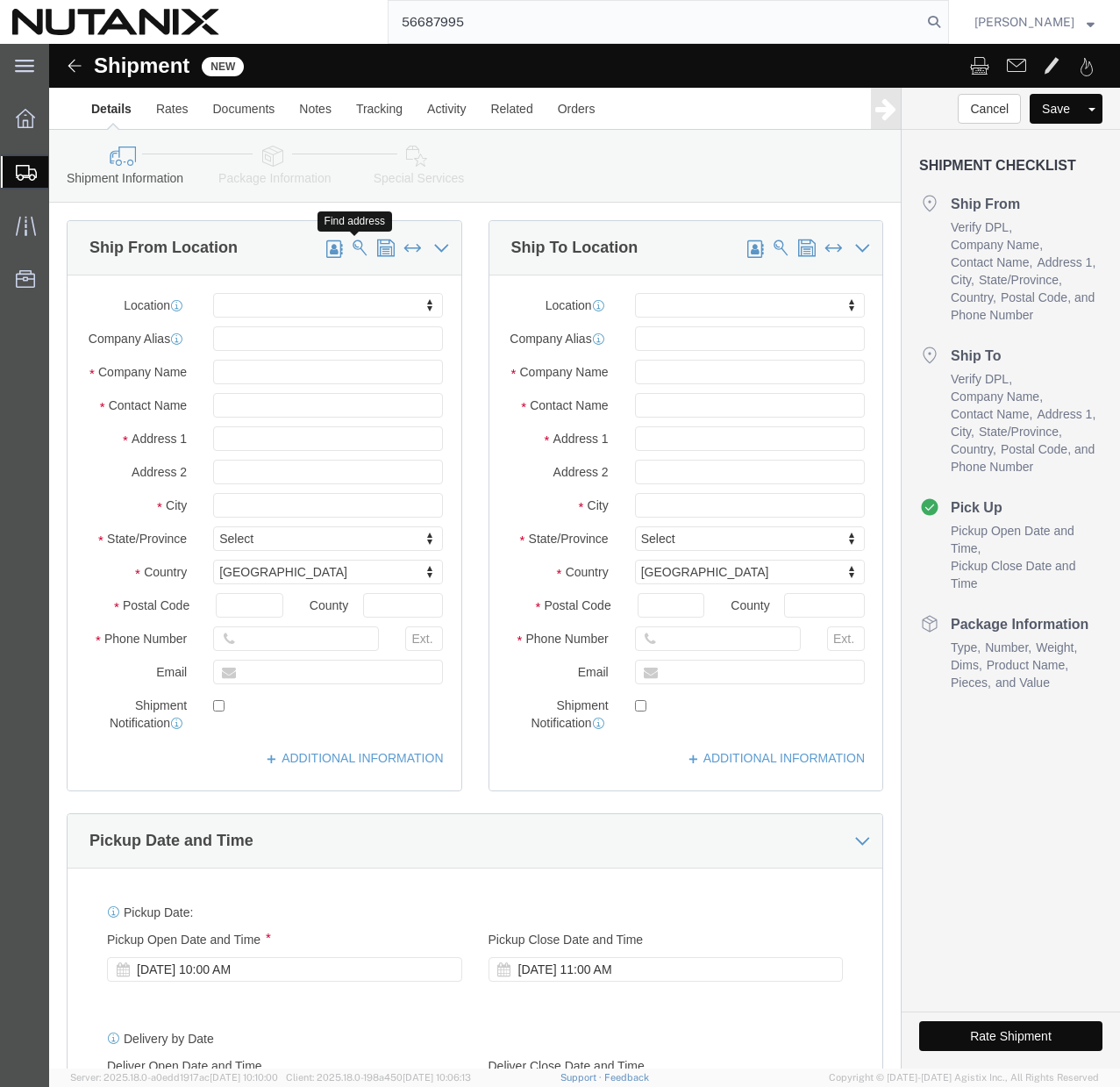
click span
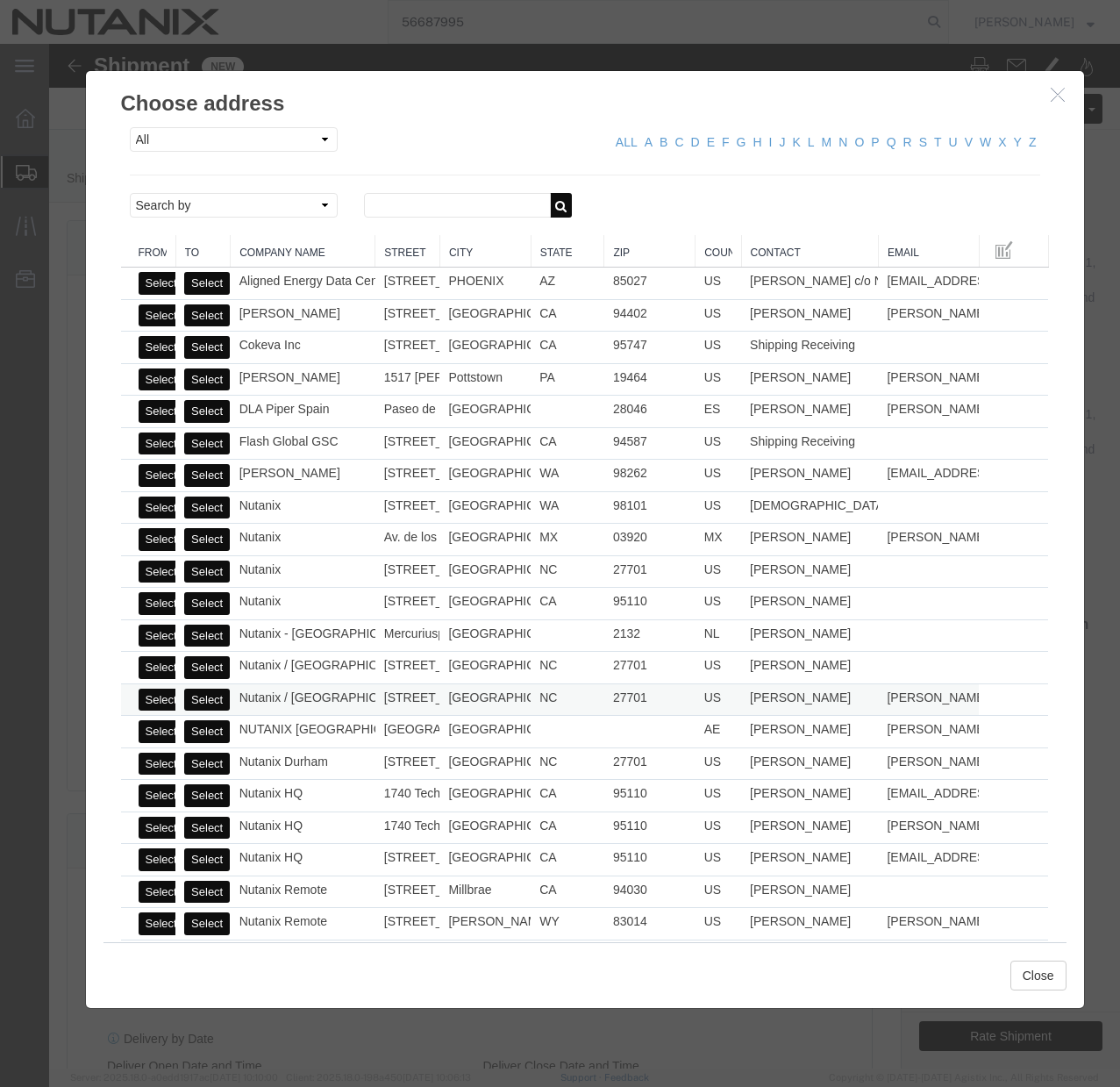
click button "Select"
select select "NC"
click button "Close"
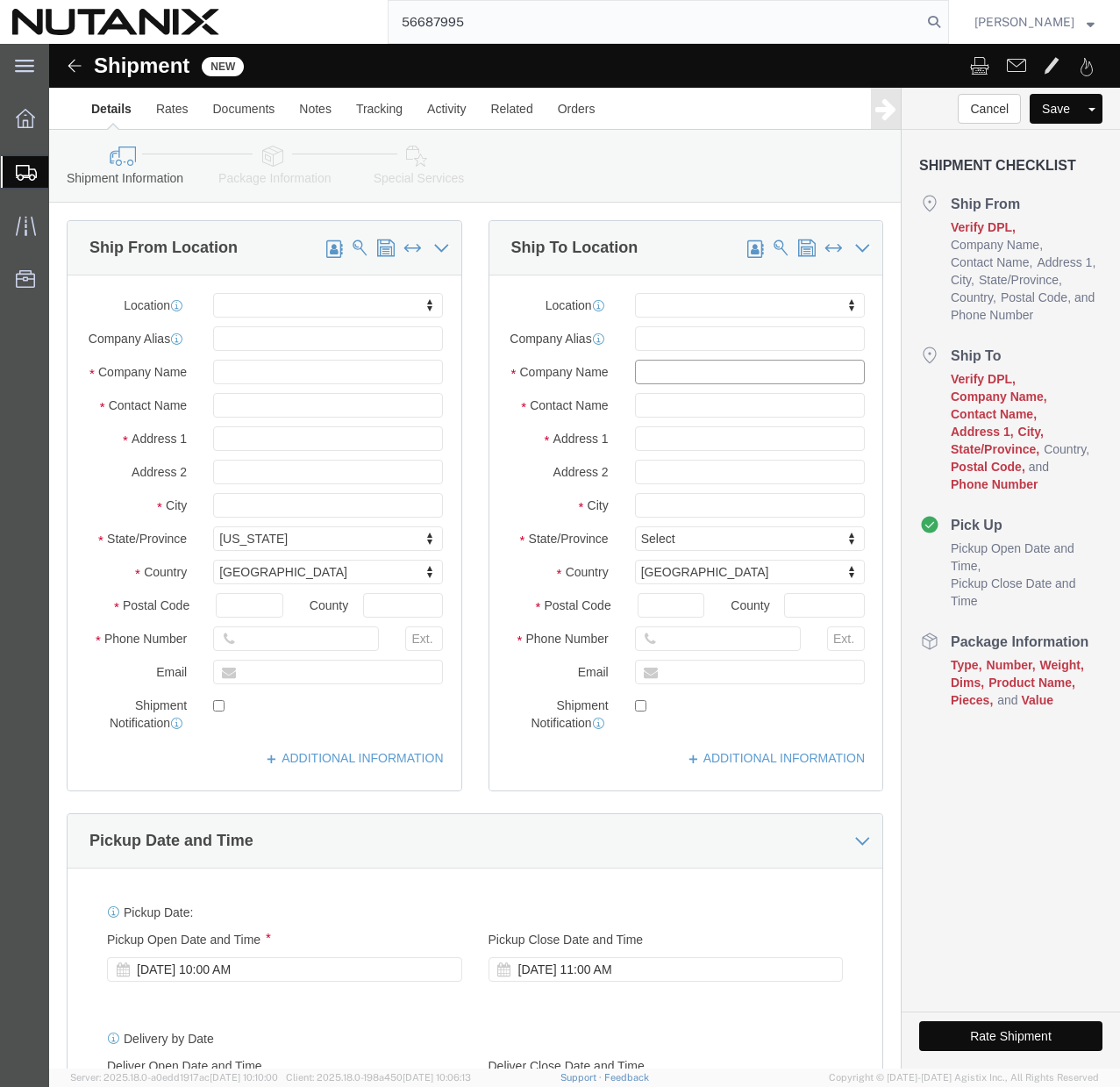
click input "text"
paste input "[PERSON_NAME]"
type input "[PERSON_NAME]"
click input "text"
paste input "[PERSON_NAME]"
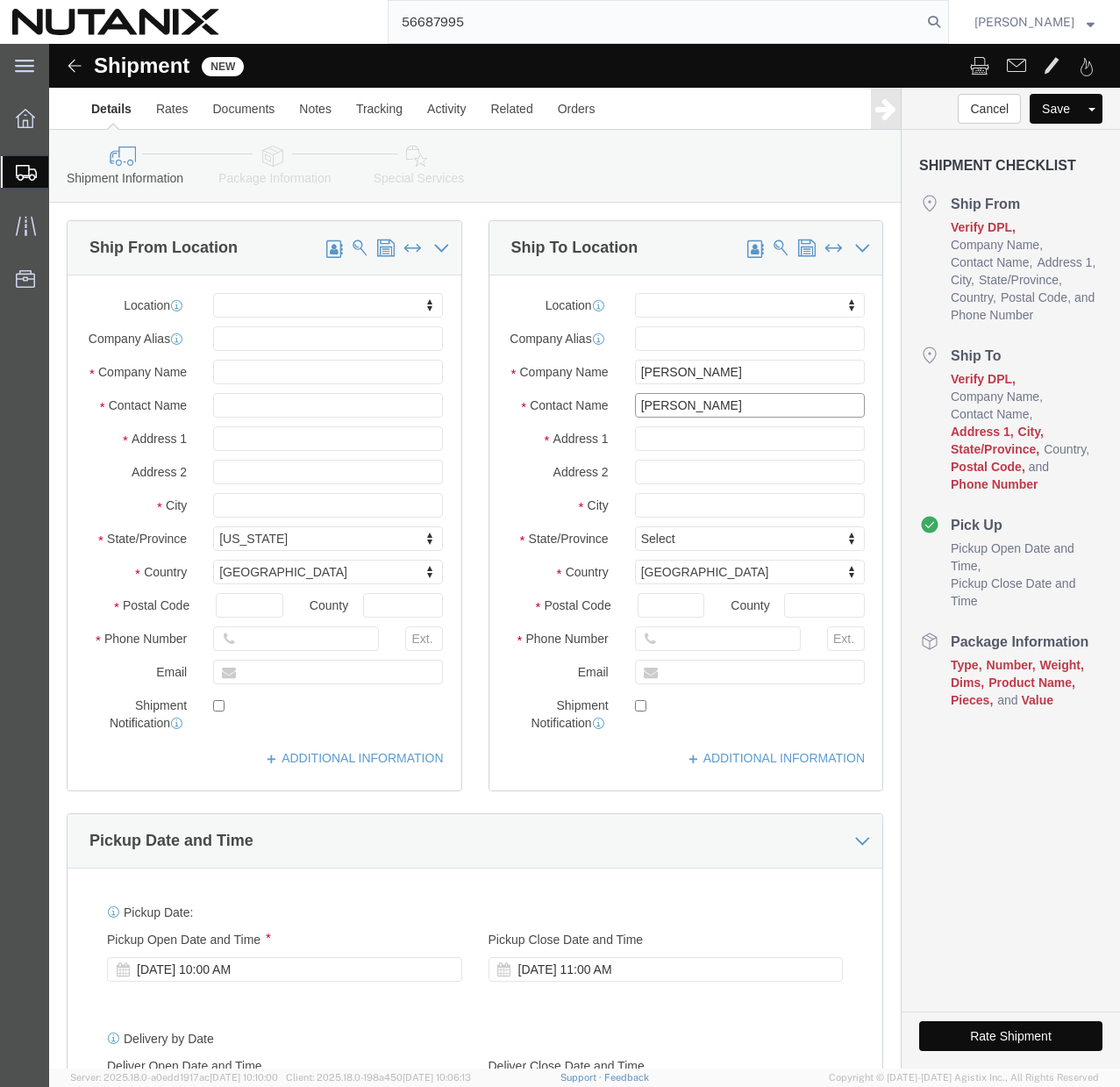
type input "[PERSON_NAME]"
click input "text"
paste input "[STREET_ADDRESS][PERSON_NAME]"
type input "[STREET_ADDRESS][PERSON_NAME]"
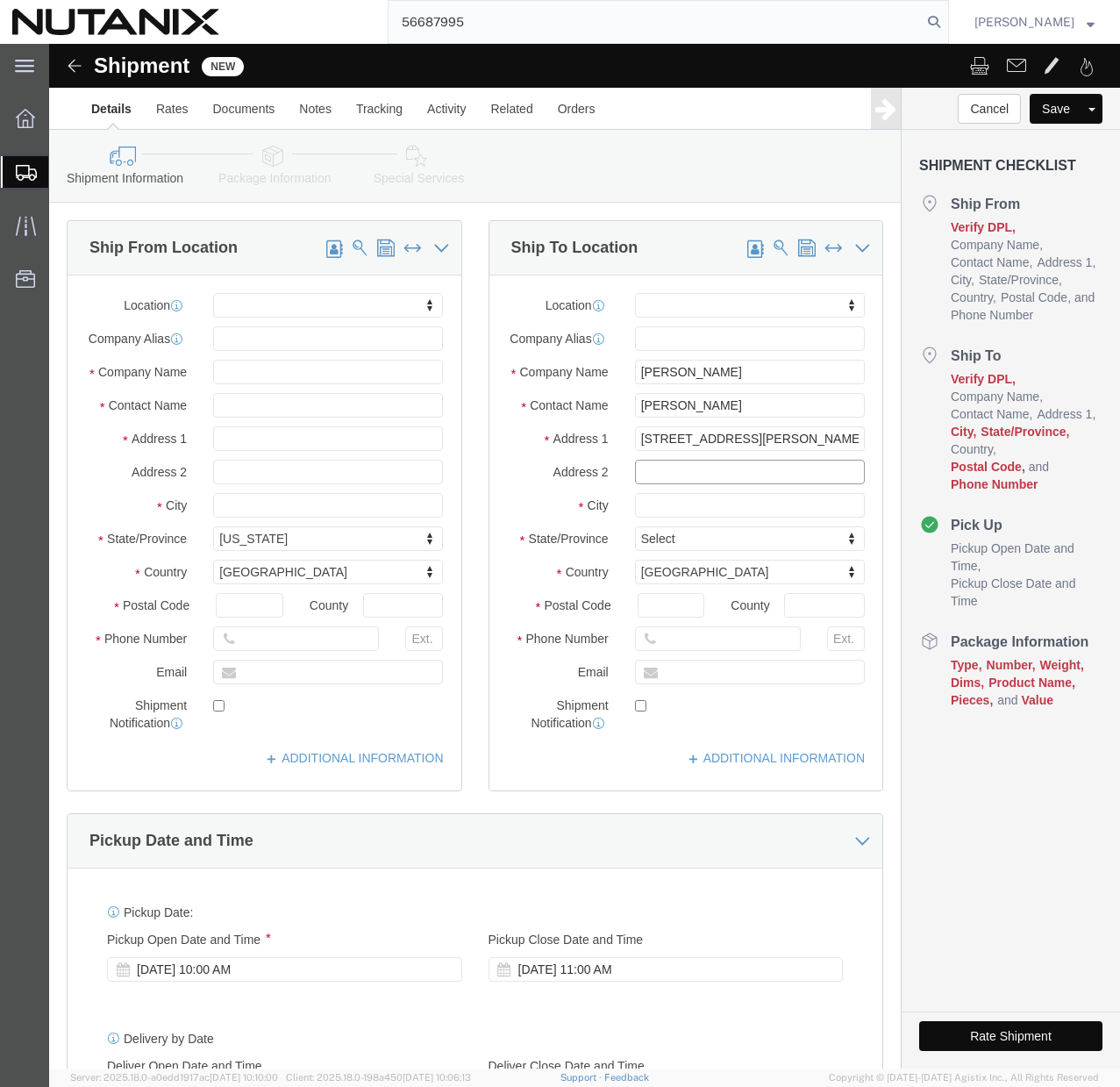
click input "text"
paste input "Apt 1403"
type input "Apt 1403"
click input "text"
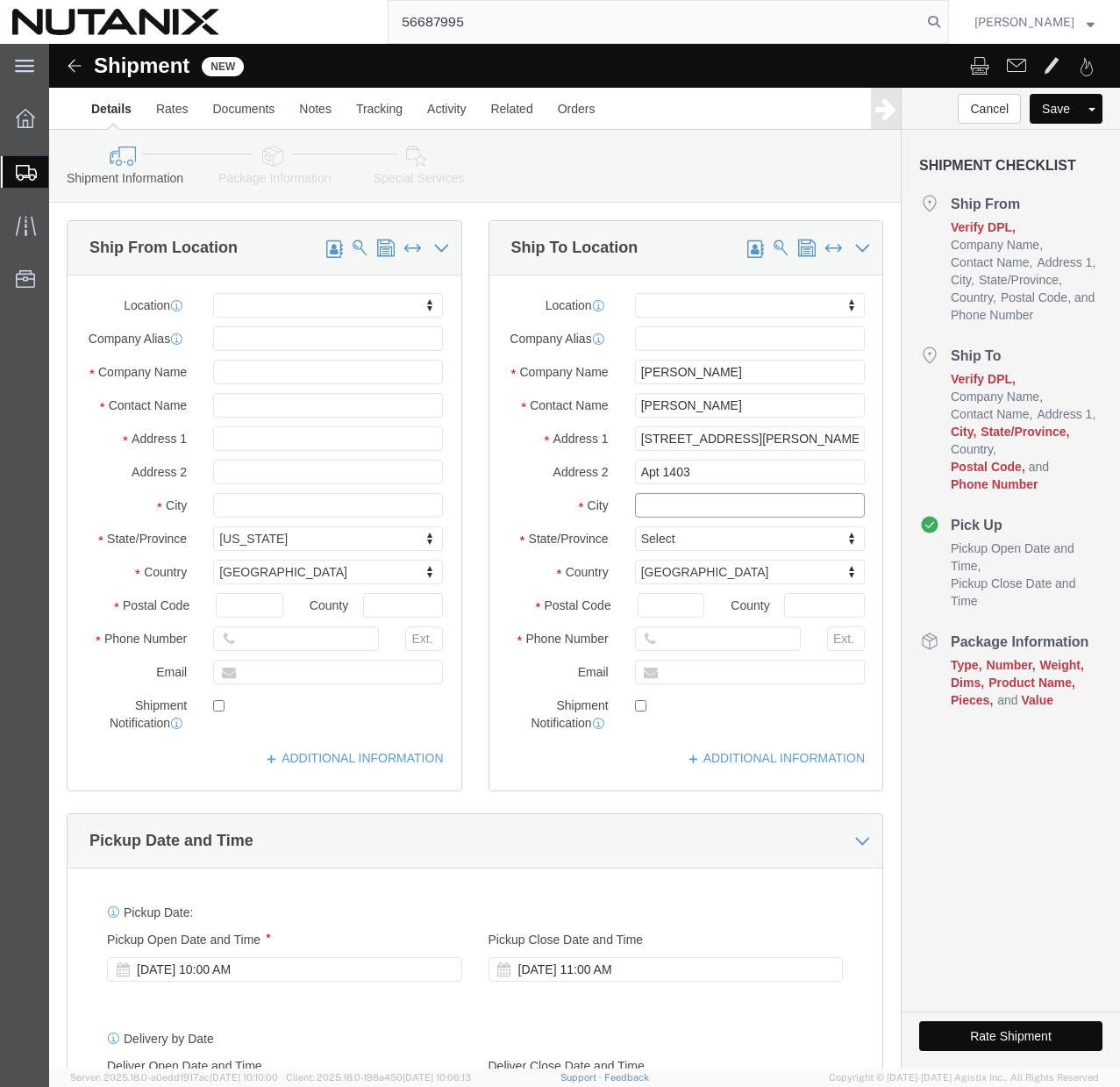
click input "text"
paste input "Savannah"
type input "Savannah"
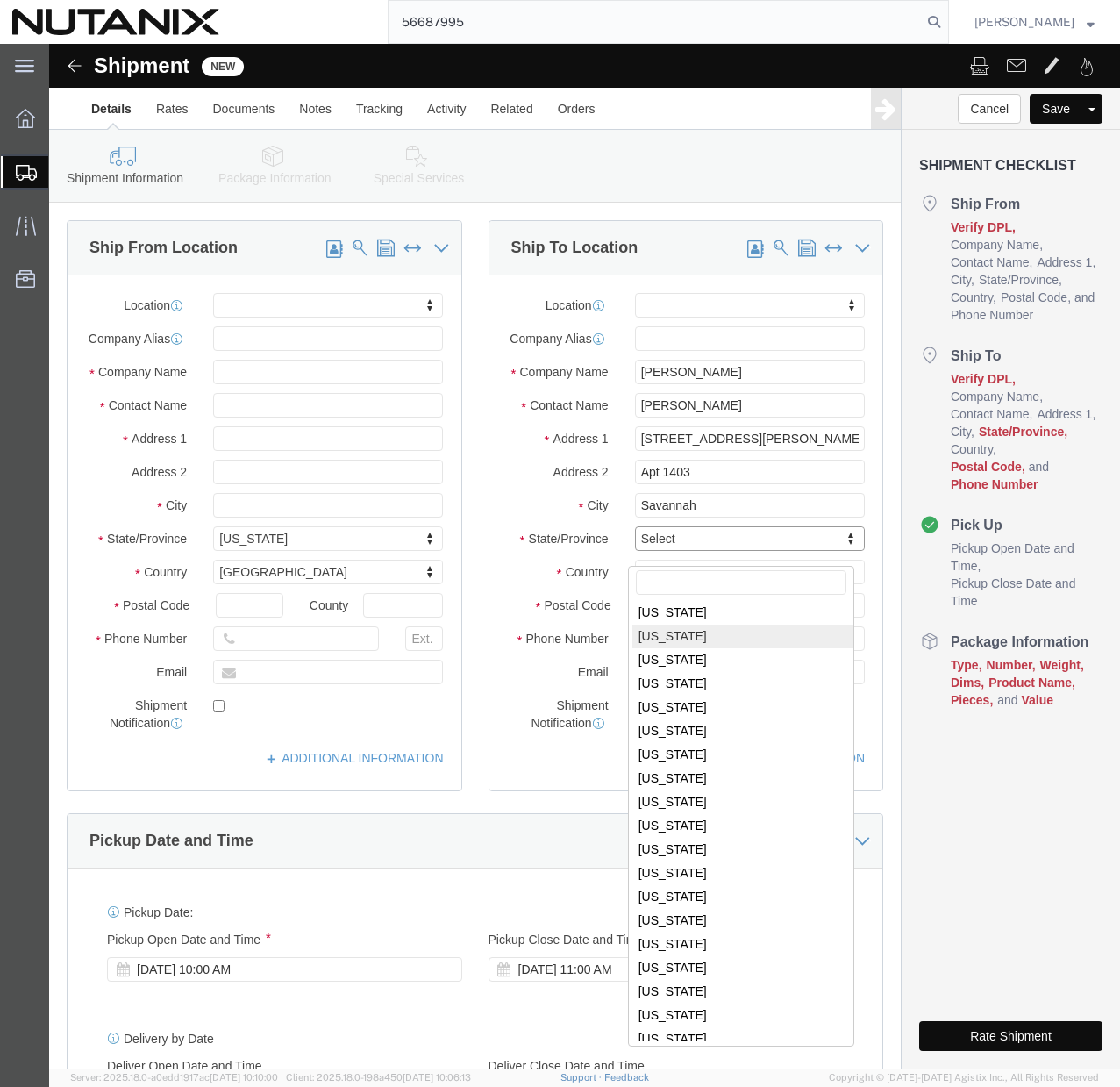
scroll to position [193, 0]
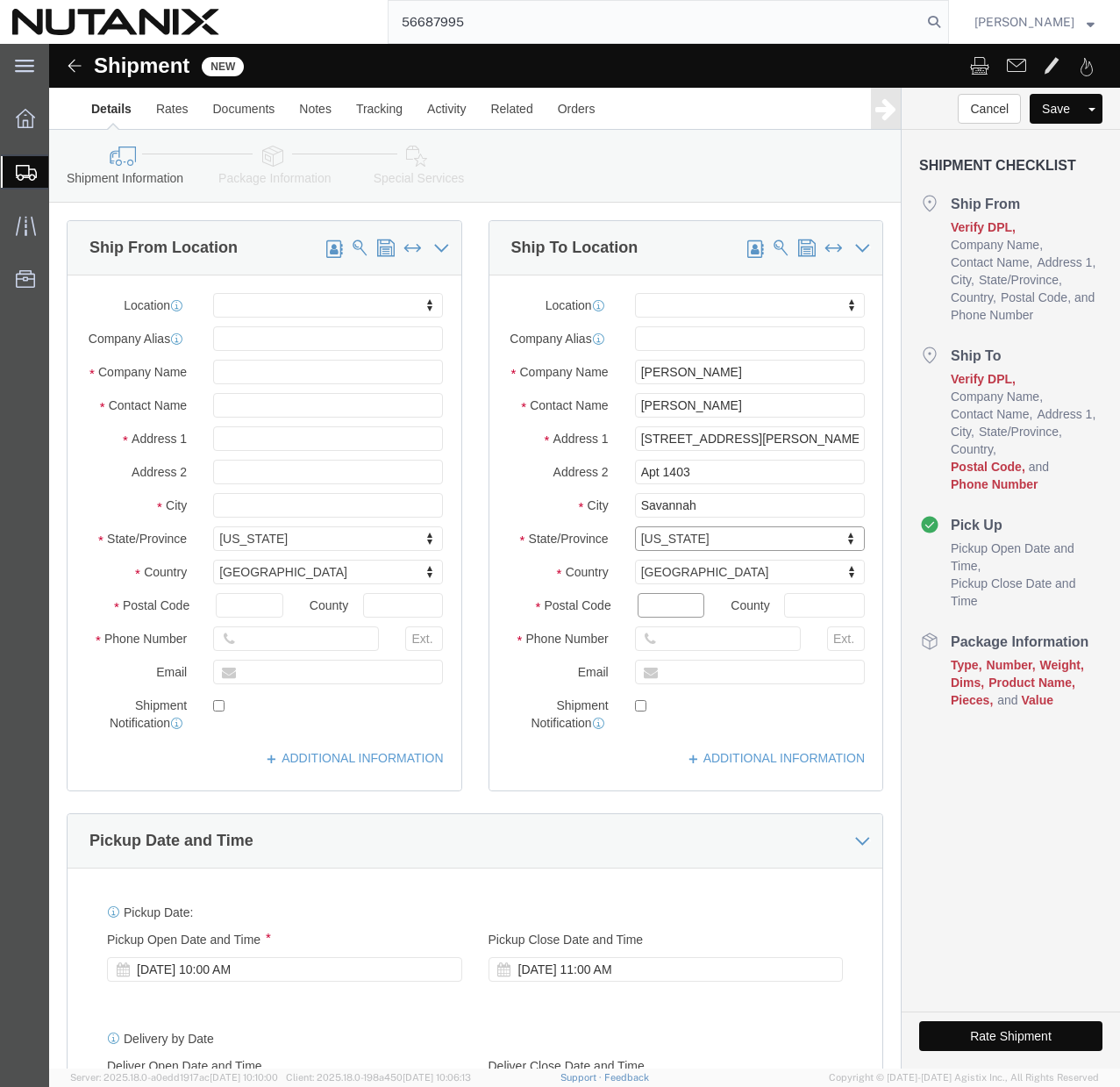
click input "Postal Code"
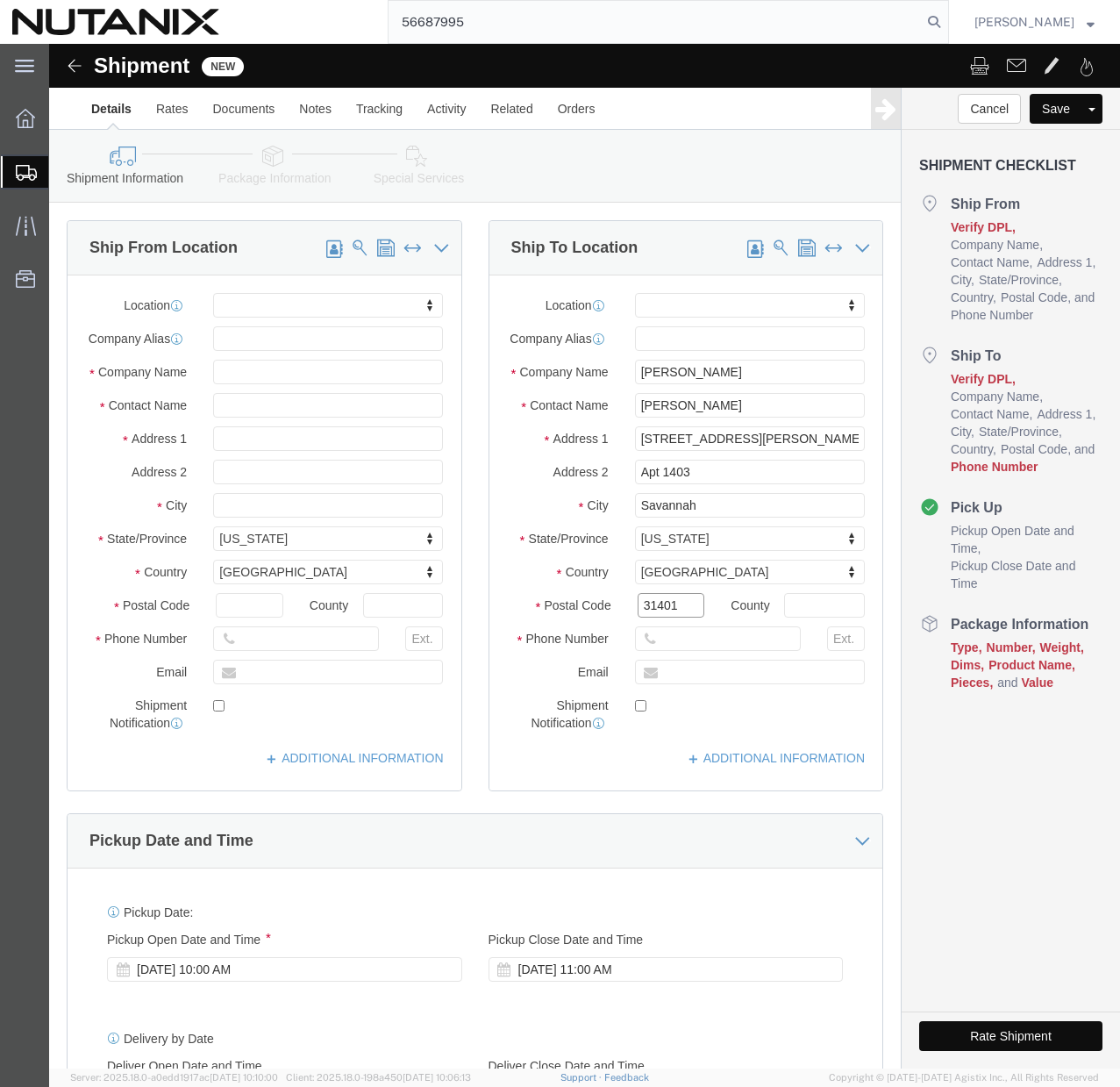
type input "31401"
click input "text"
type input "[PHONE_NUMBER]"
click input "text"
paste input "[EMAIL_ADDRESS][DOMAIN_NAME]"
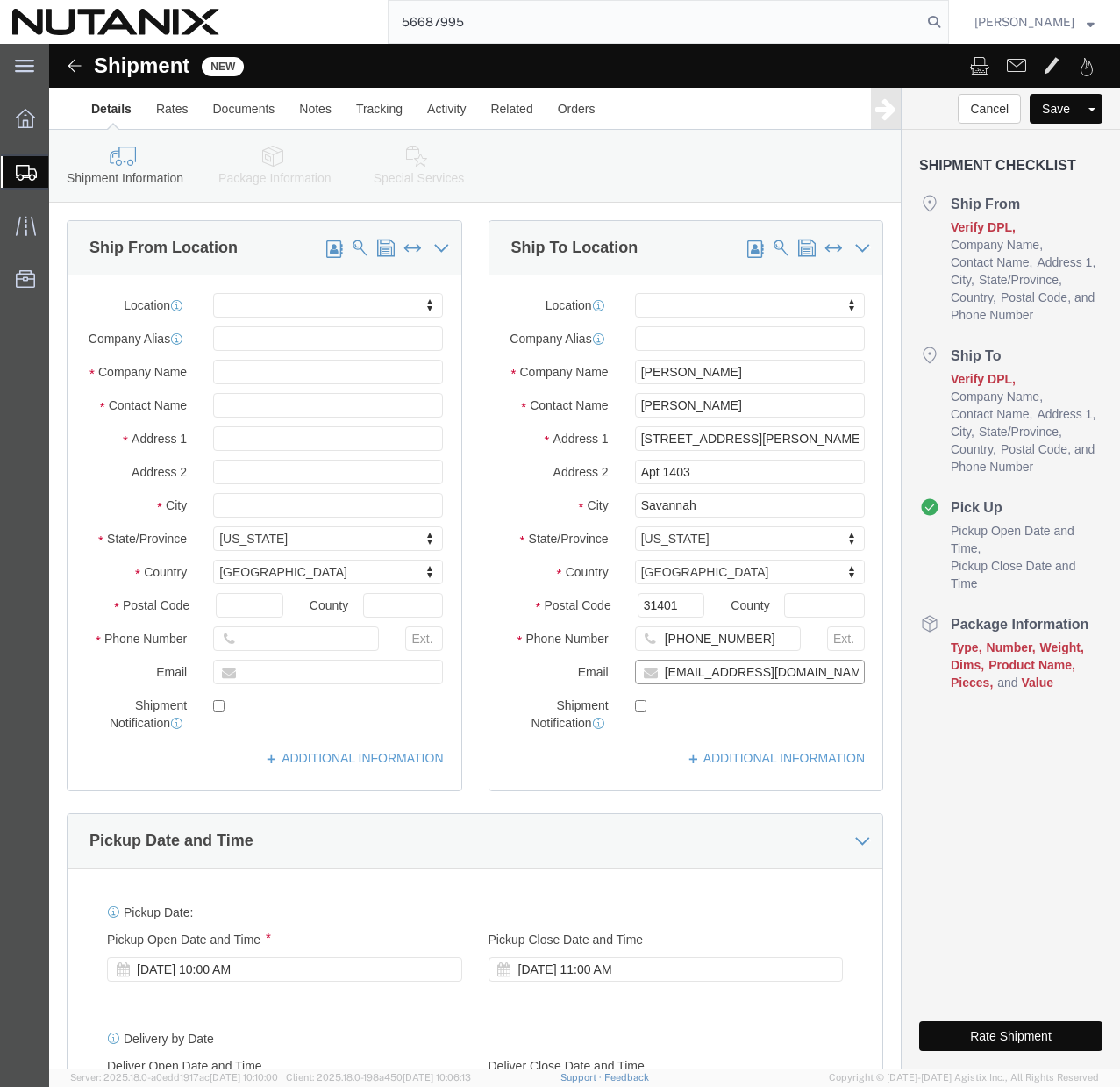
type input "[EMAIL_ADDRESS][DOMAIN_NAME]"
click div "Location My Profile Location [GEOGRAPHIC_DATA] - [GEOGRAPHIC_DATA] [GEOGRAPHIC_…"
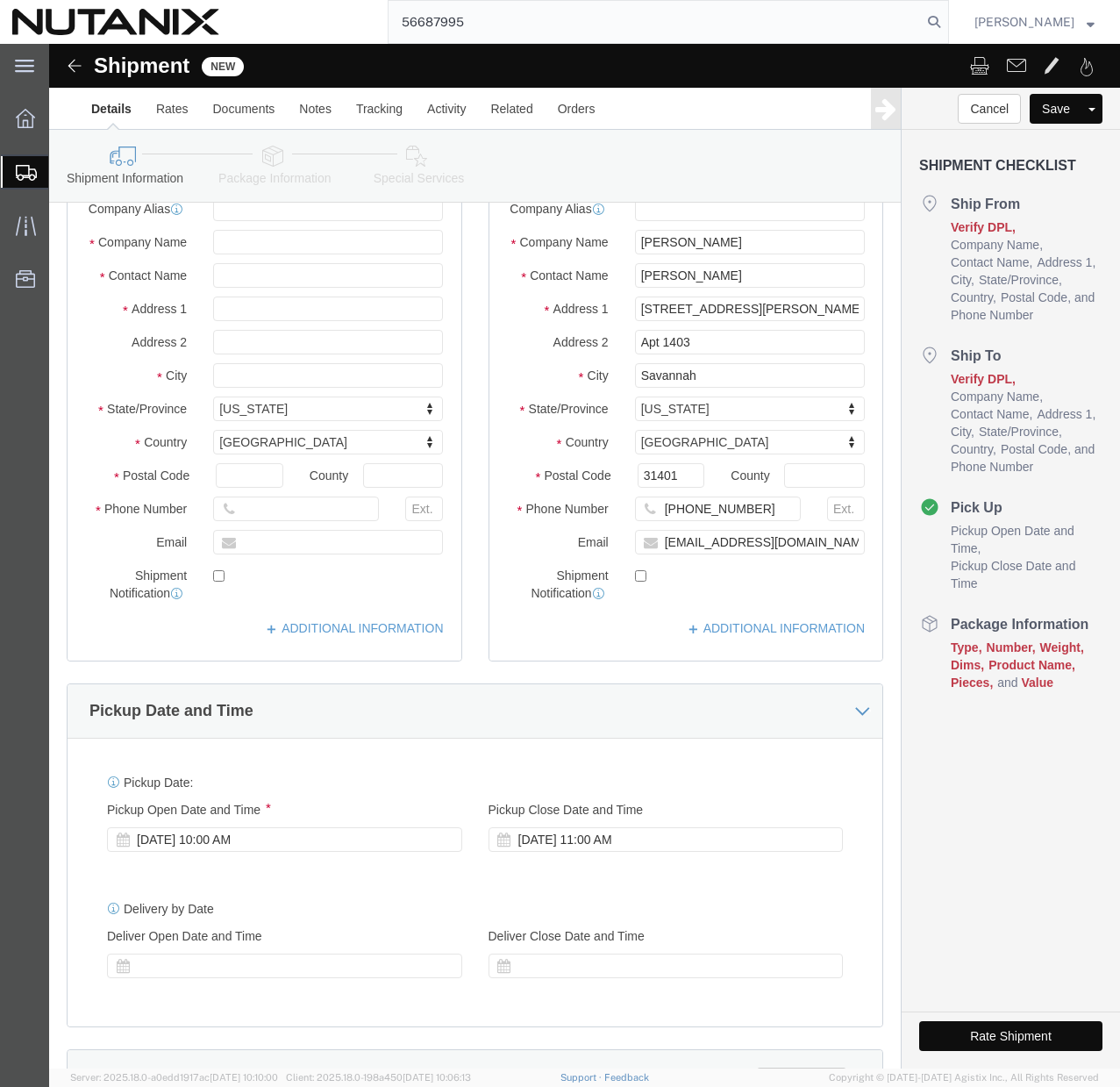
scroll to position [616, 0]
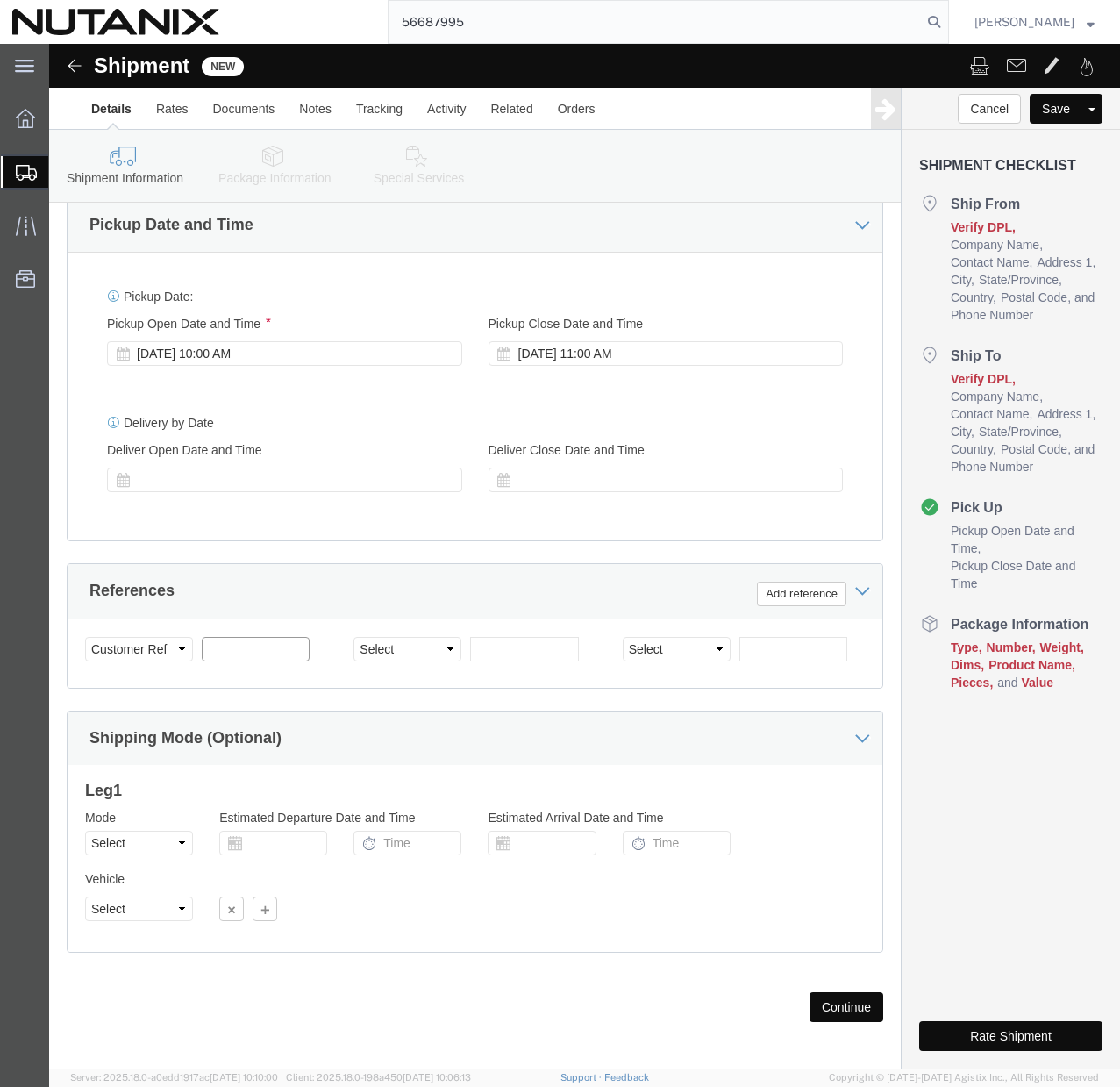
click input "text"
type input "79101"
click select "Select Account Type Activity ID Airline Appointment Number ASN Batch Request # …"
select select "PURCHORD"
click select "Select Account Type Activity ID Airline Appointment Number ASN Batch Request # …"
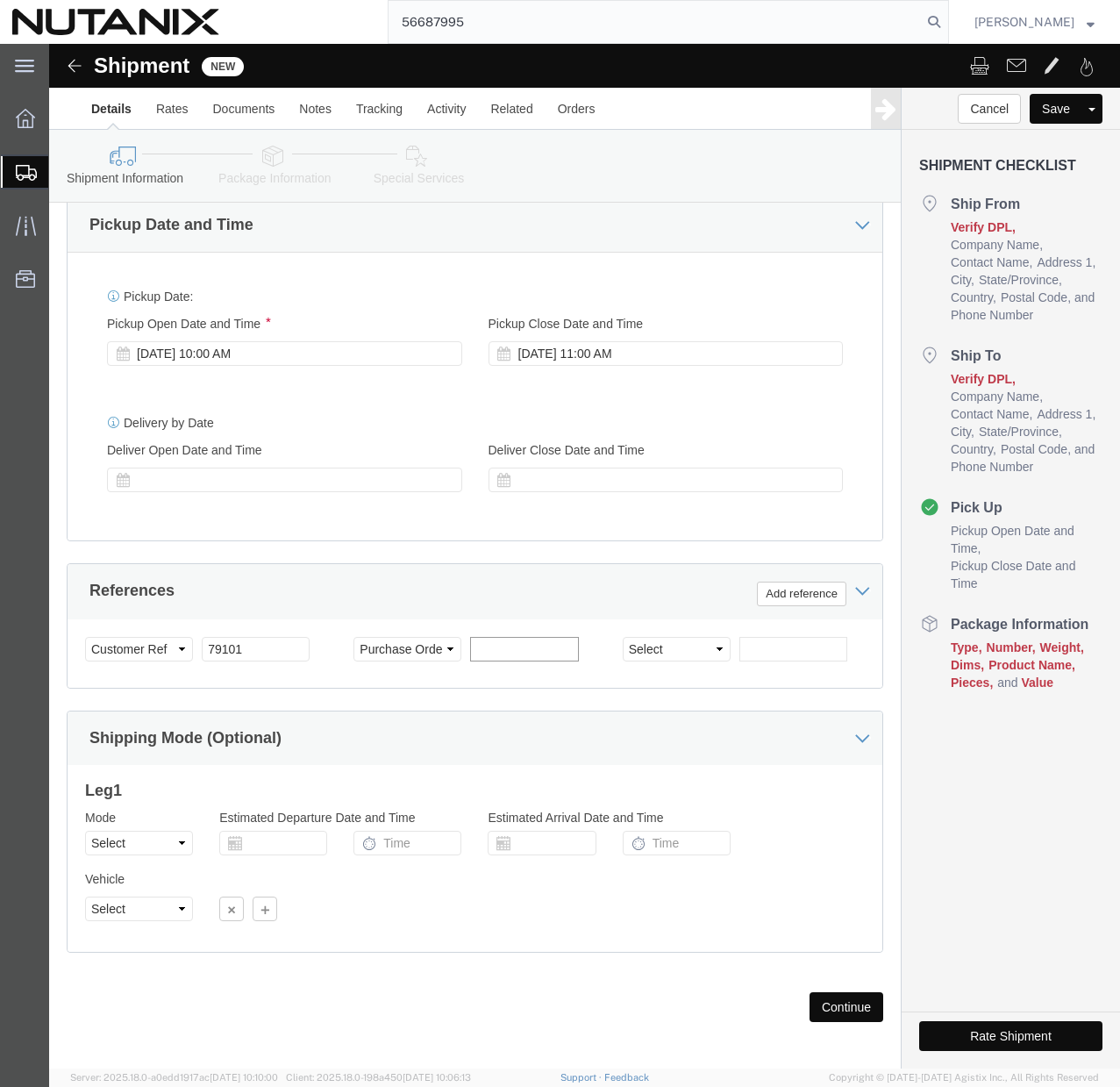
click input "text"
paste input "TASK0434341"
type input "TASK0434341"
click button "Continue"
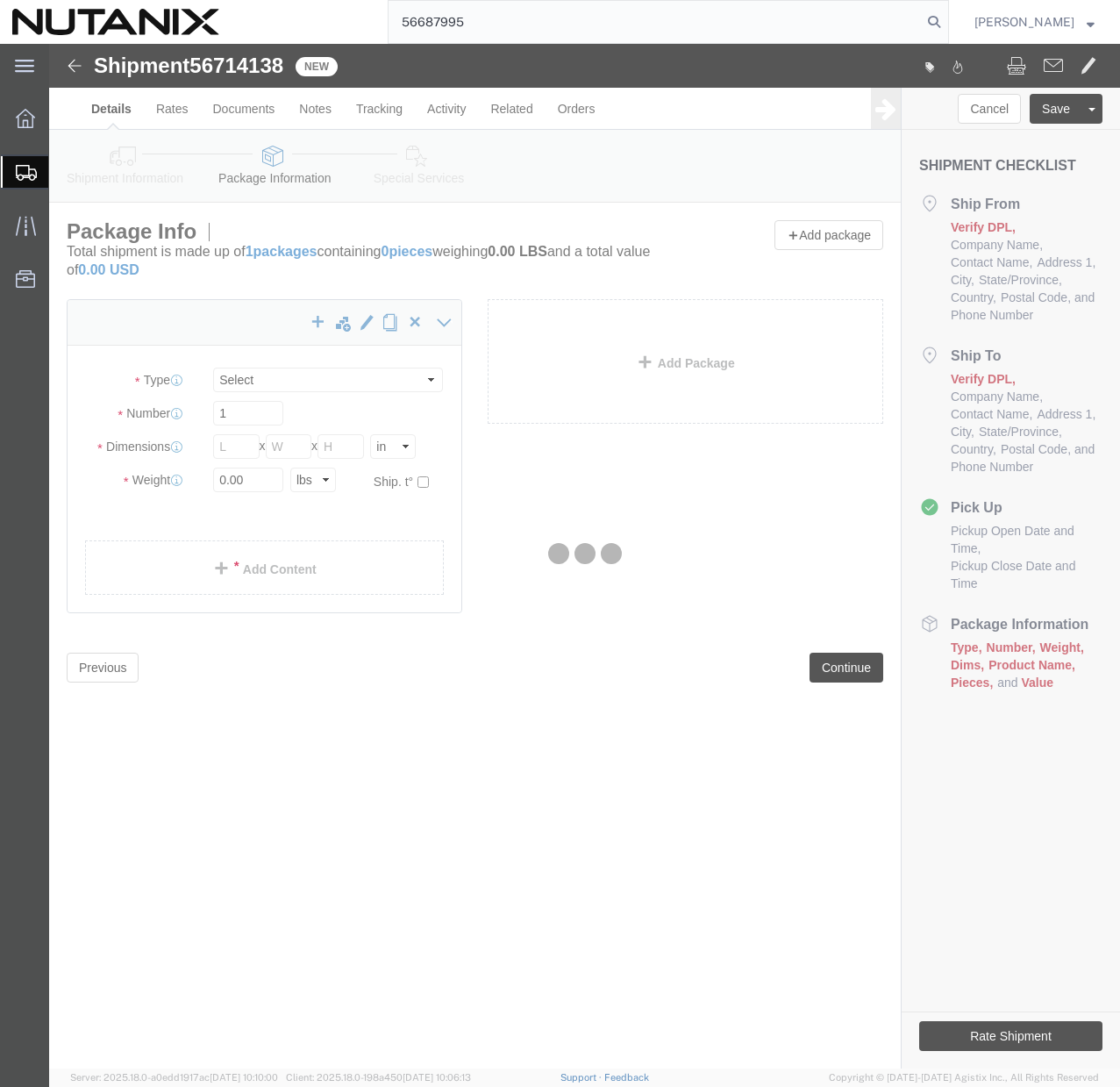
select select "CBOX"
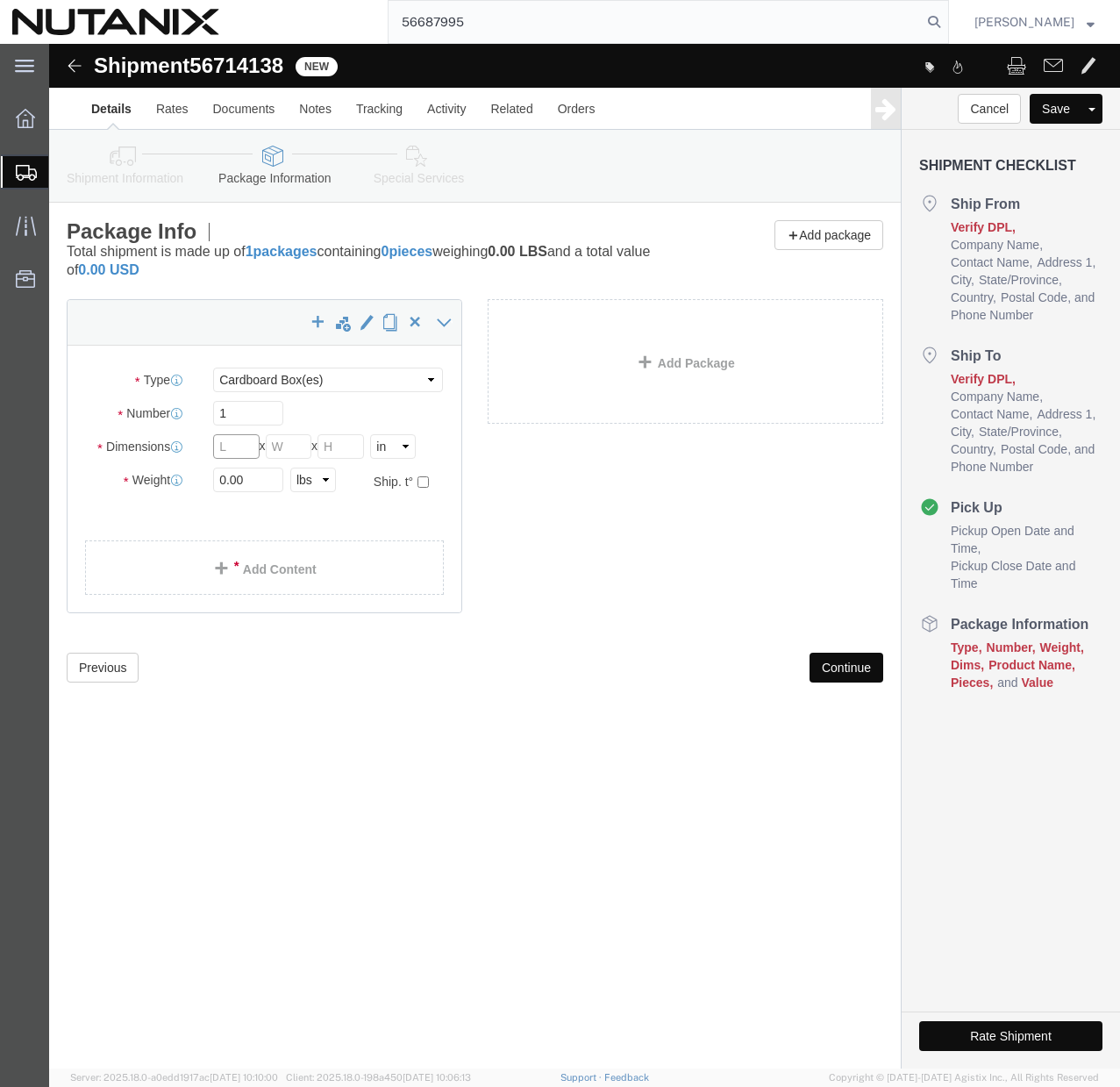
click input "text"
type input "16"
click input "text"
type input "12"
click input "text"
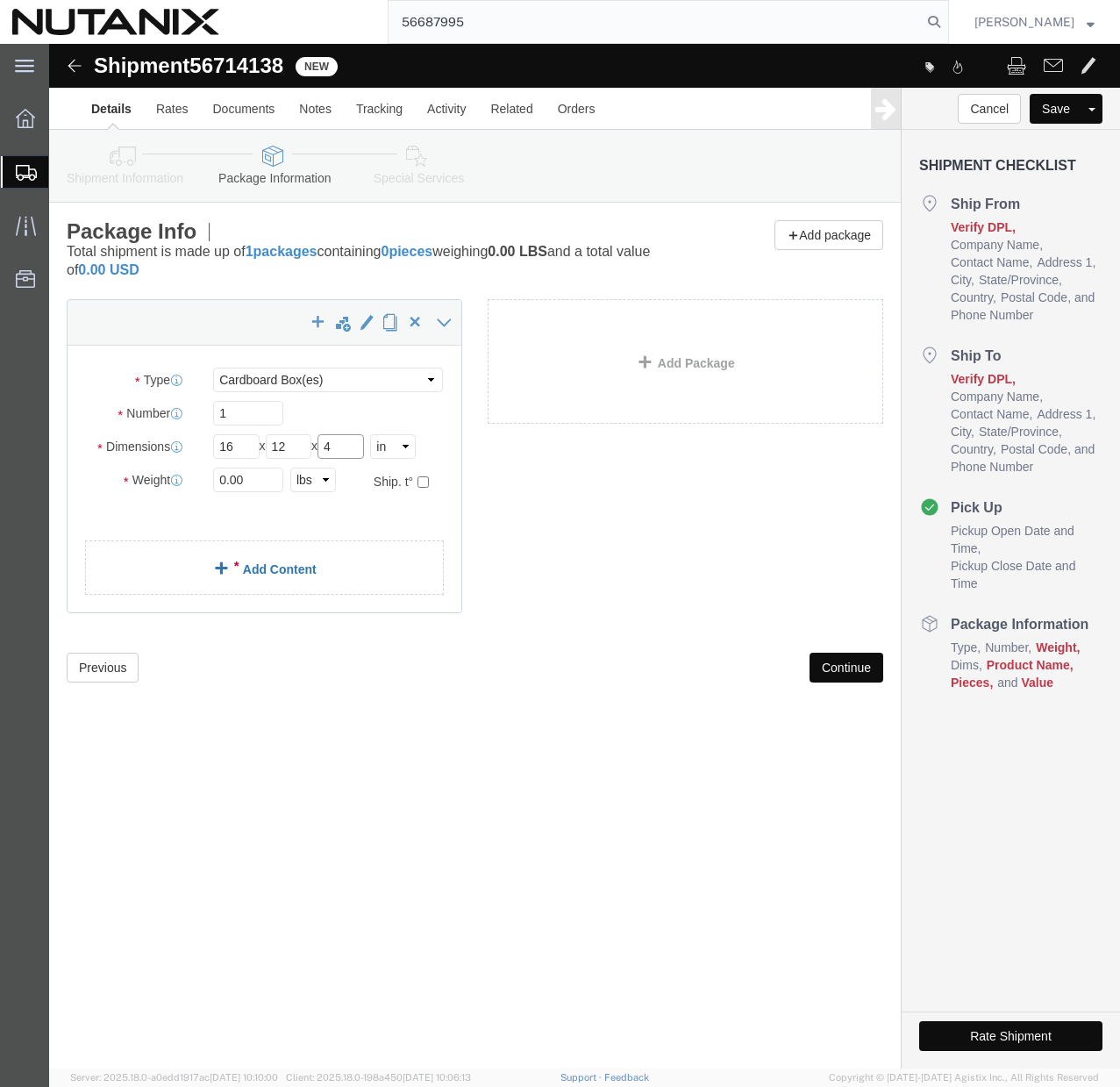
type input "4"
click link "Add Content"
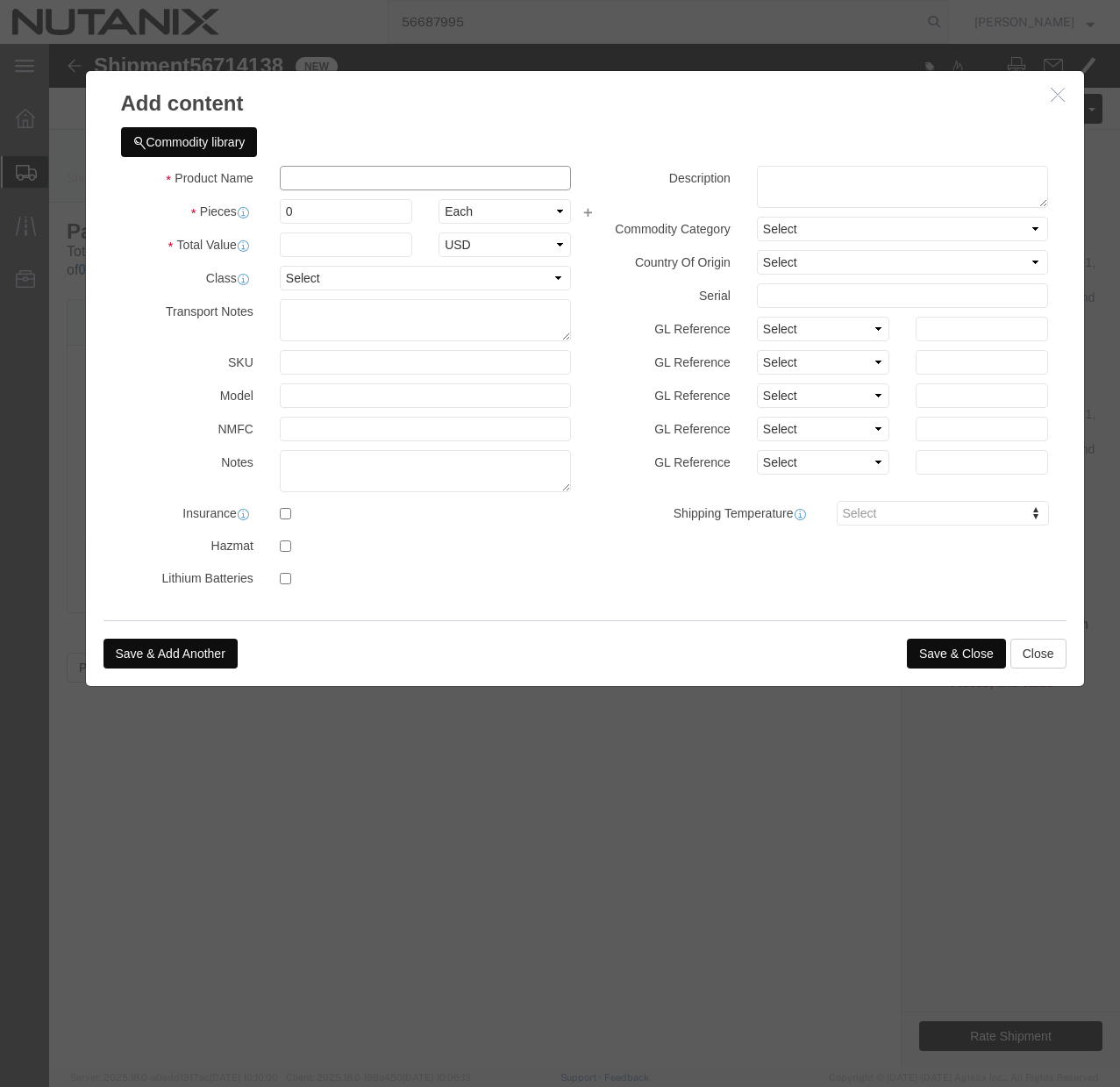
click input "text"
type input "Lenovo T14s"
click input "0"
type input "1000"
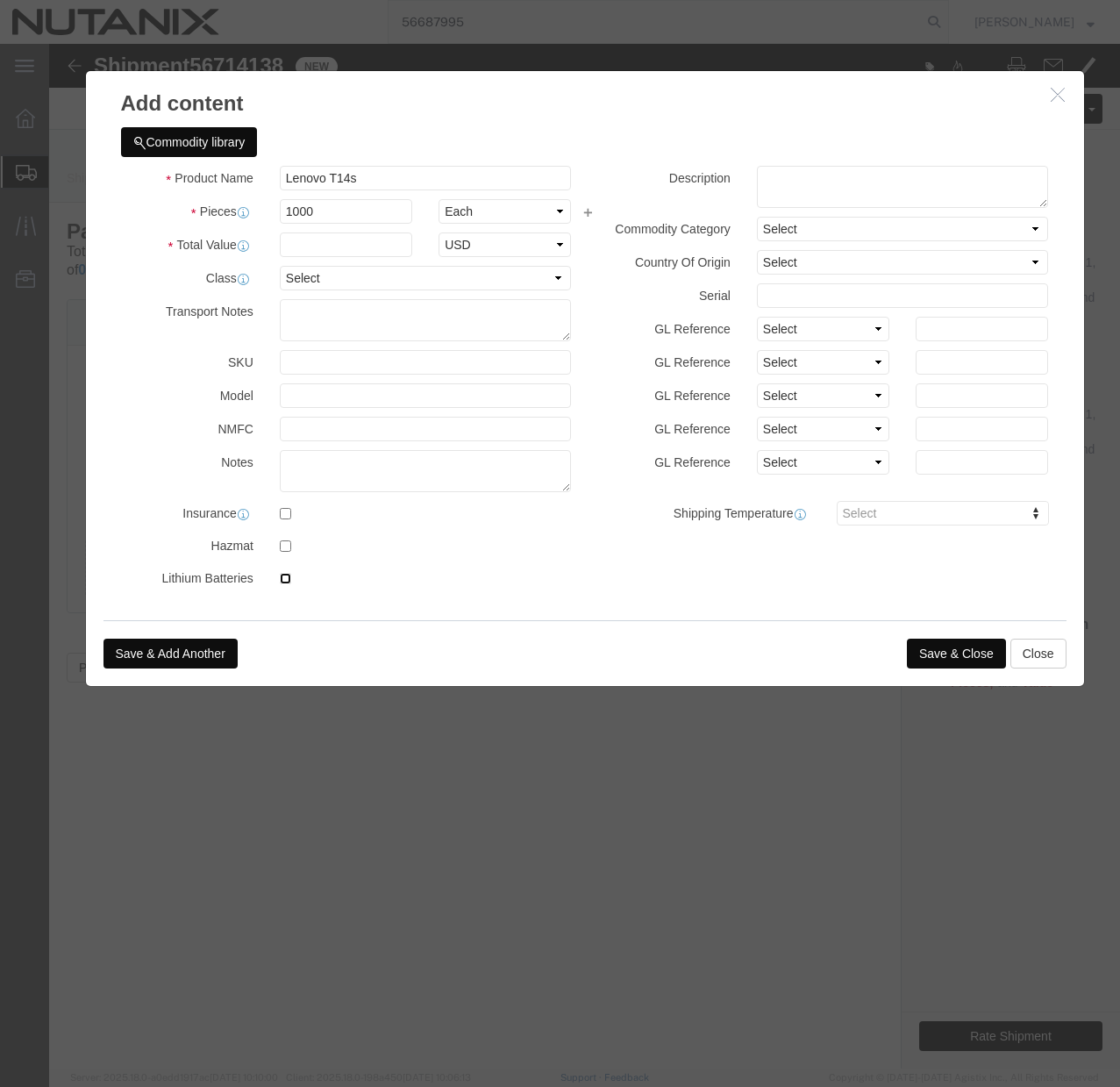
click input "checkbox"
checkbox input "true"
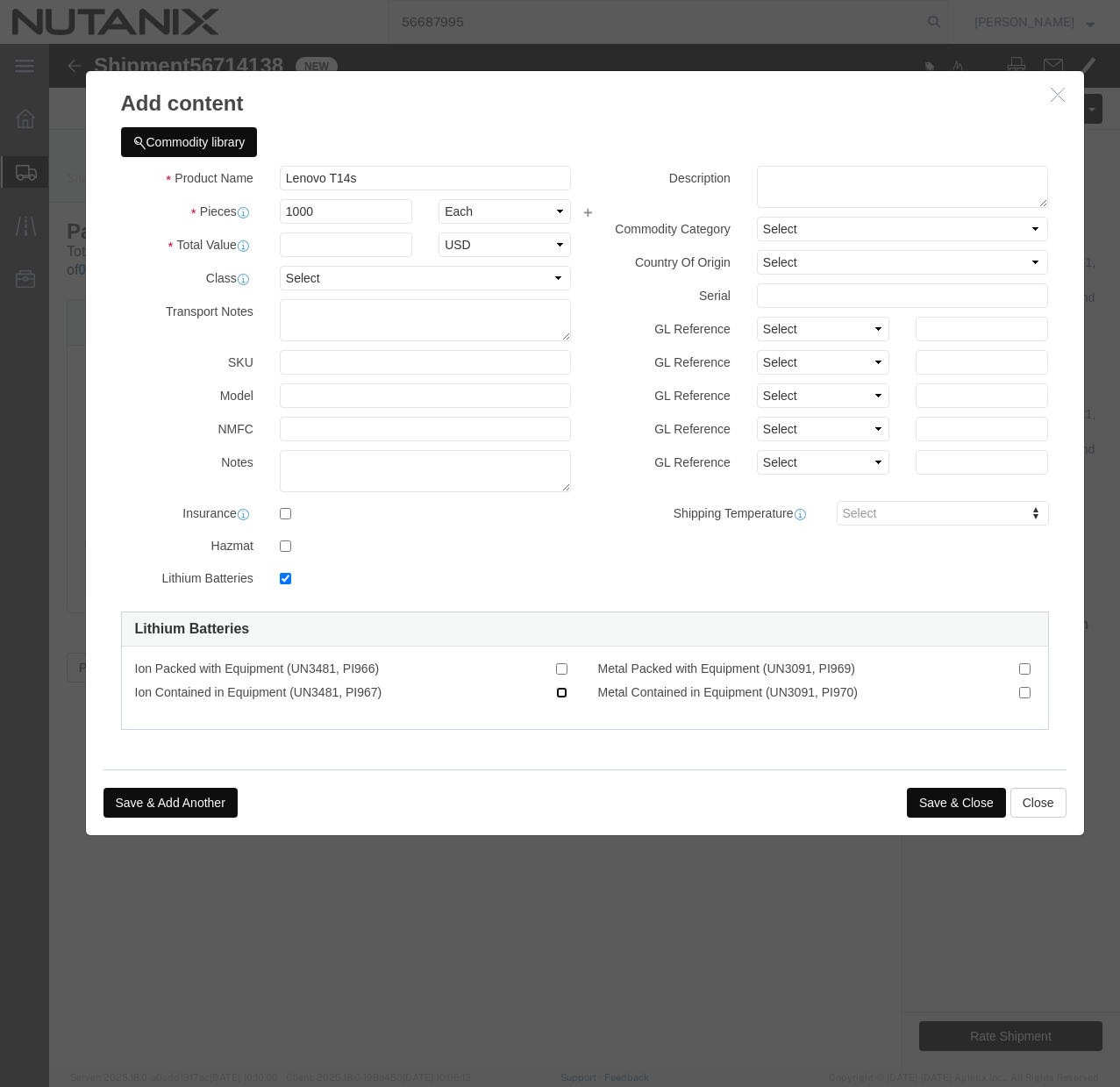
click input "Ion Contained in Equipment (UN3481, PI967)"
checkbox input "true"
click input "1000"
type input "1"
type input "1000"
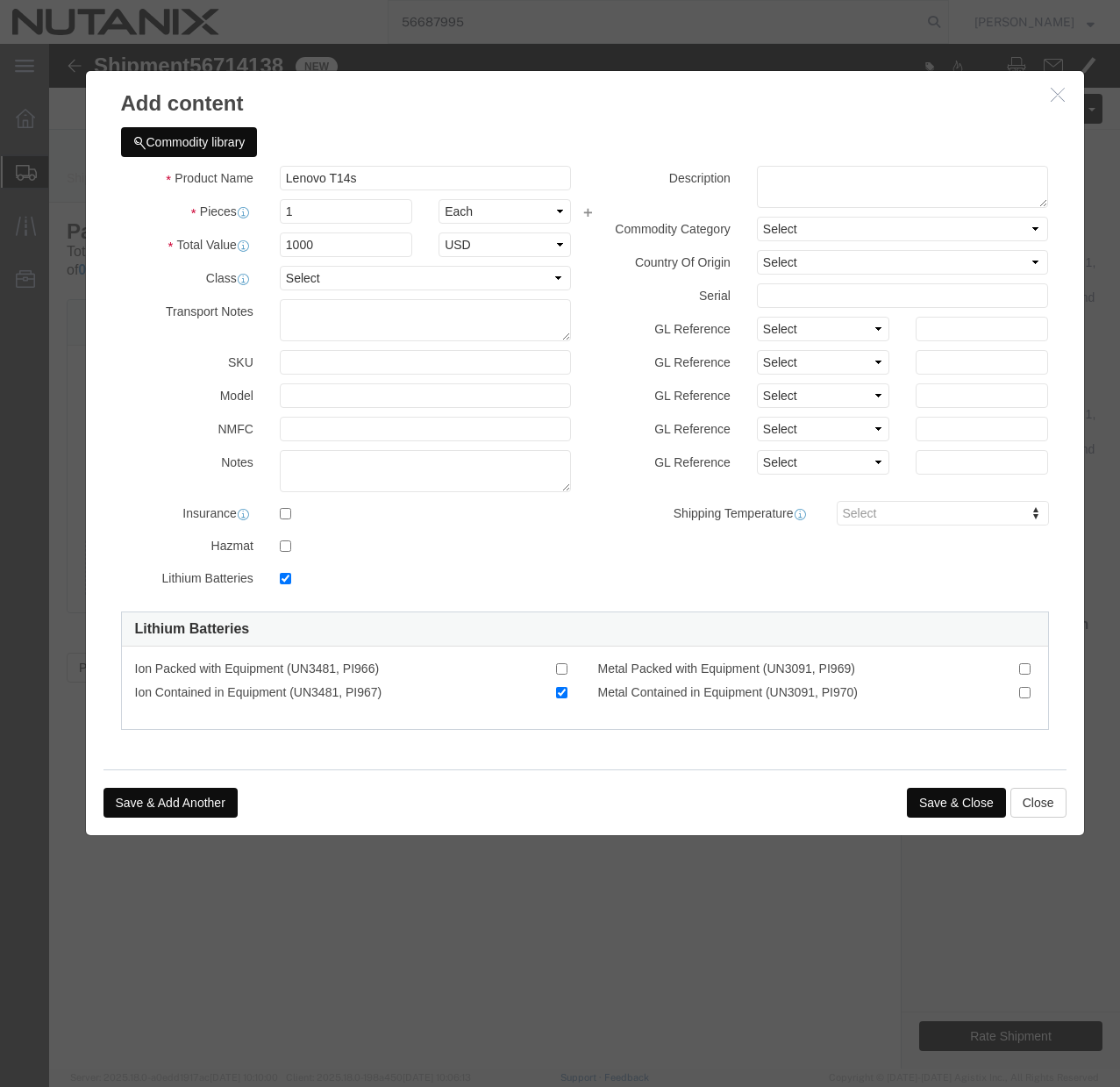
click div "Product Name Lenovo T14s Lenovo Pieces 1 Select Bag Barrels 100Board Feet Bottl…"
click button "Save & Close"
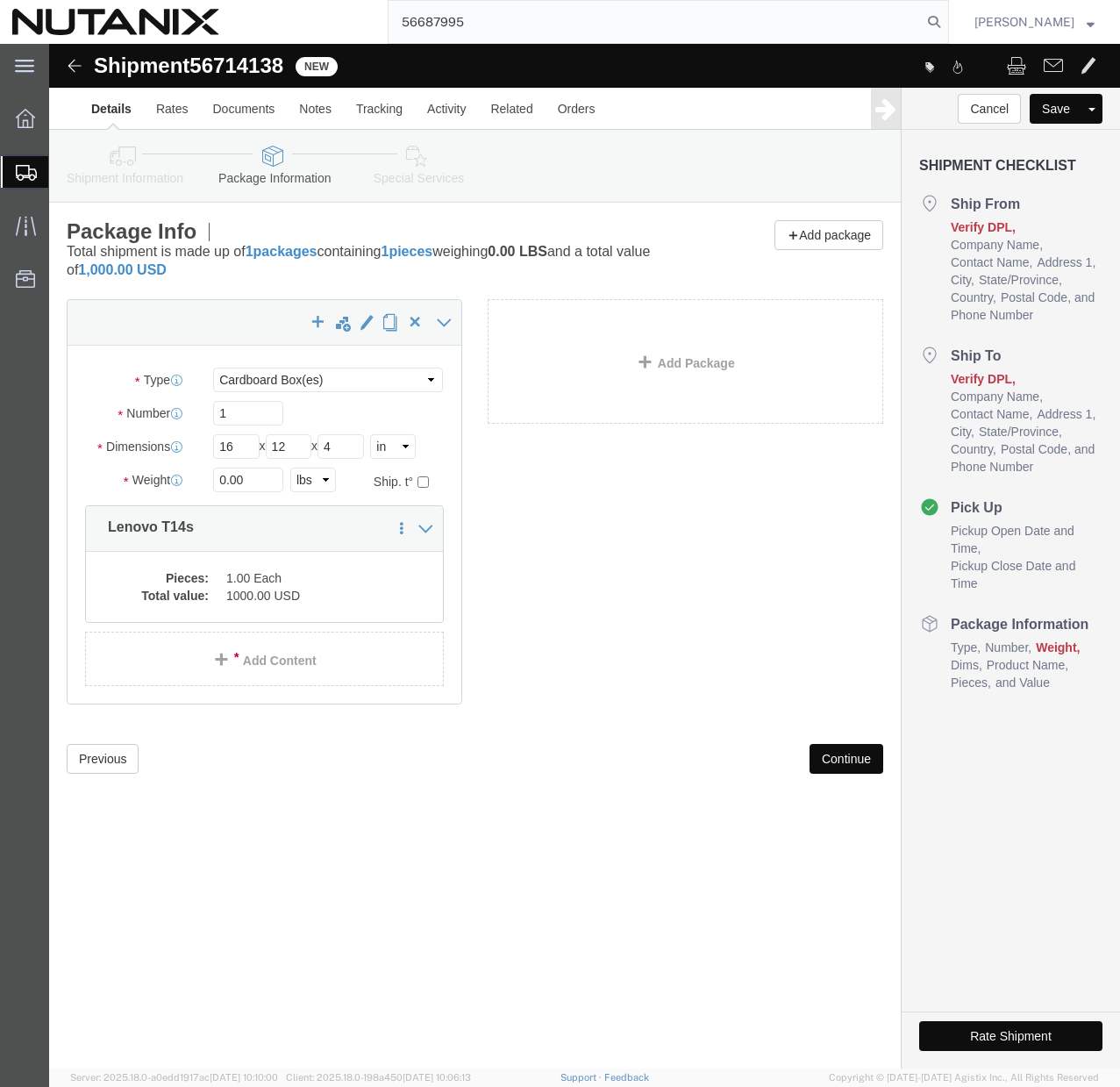
click button "Continue"
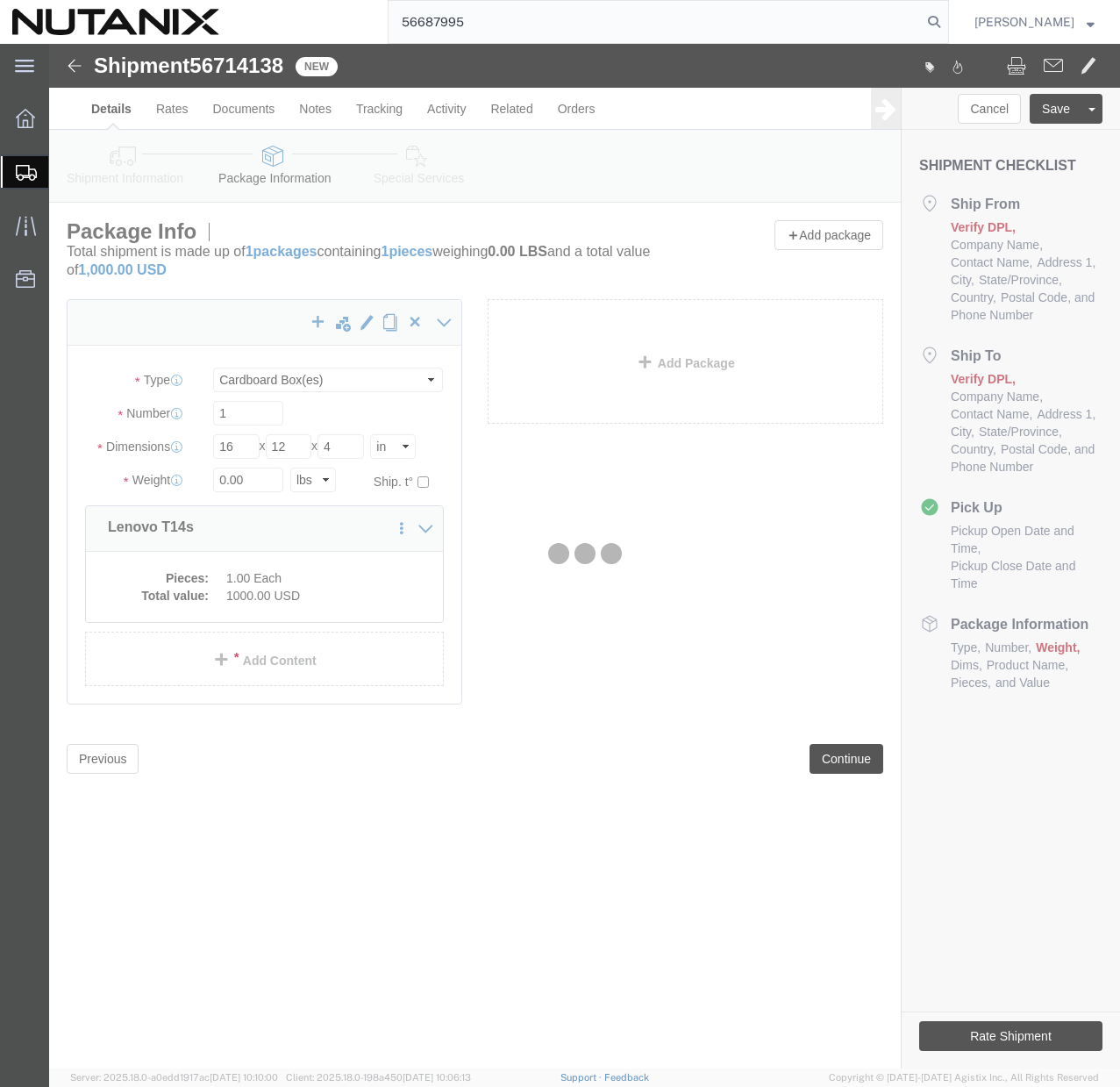
select select
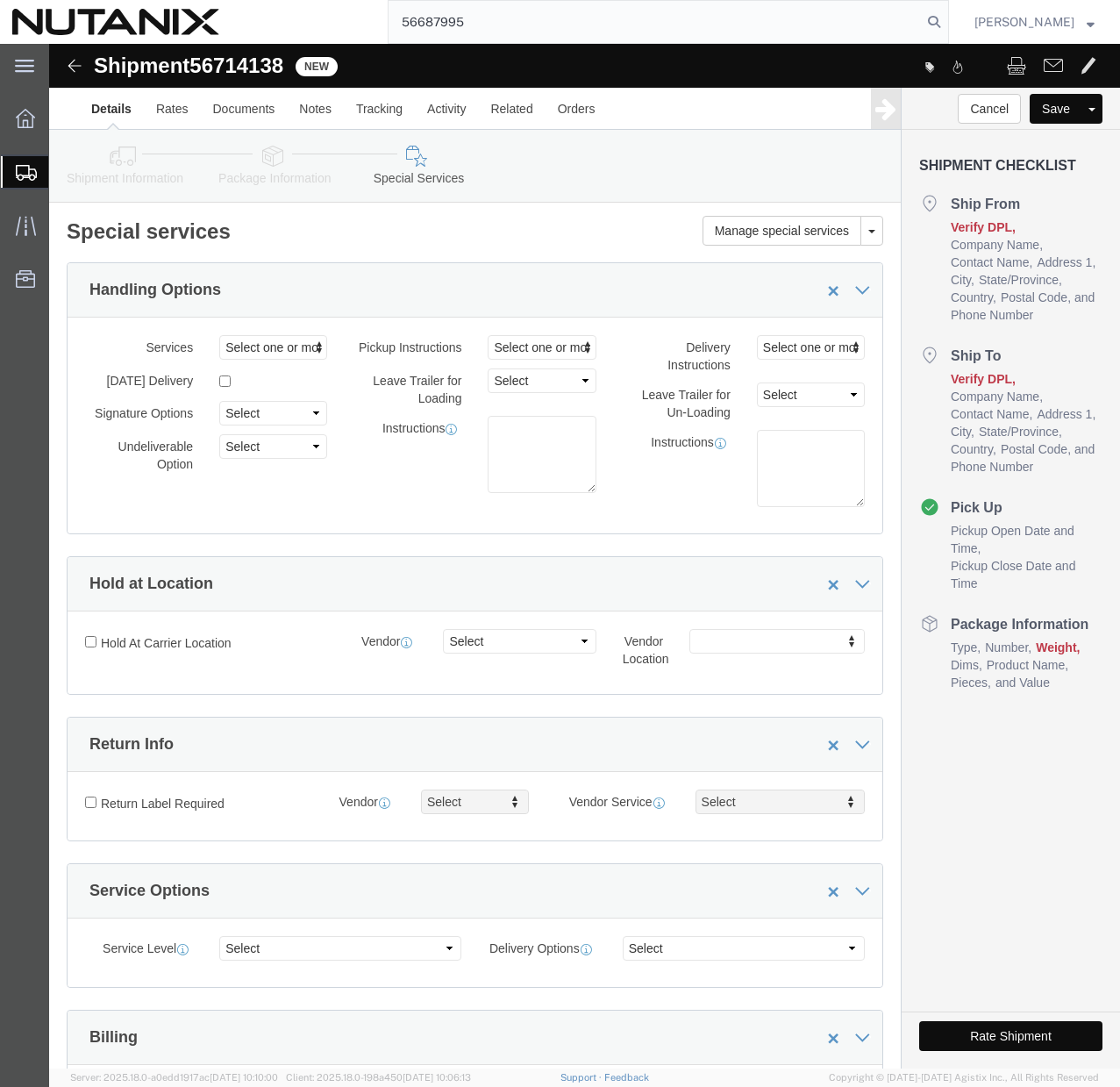
click link "Package Information"
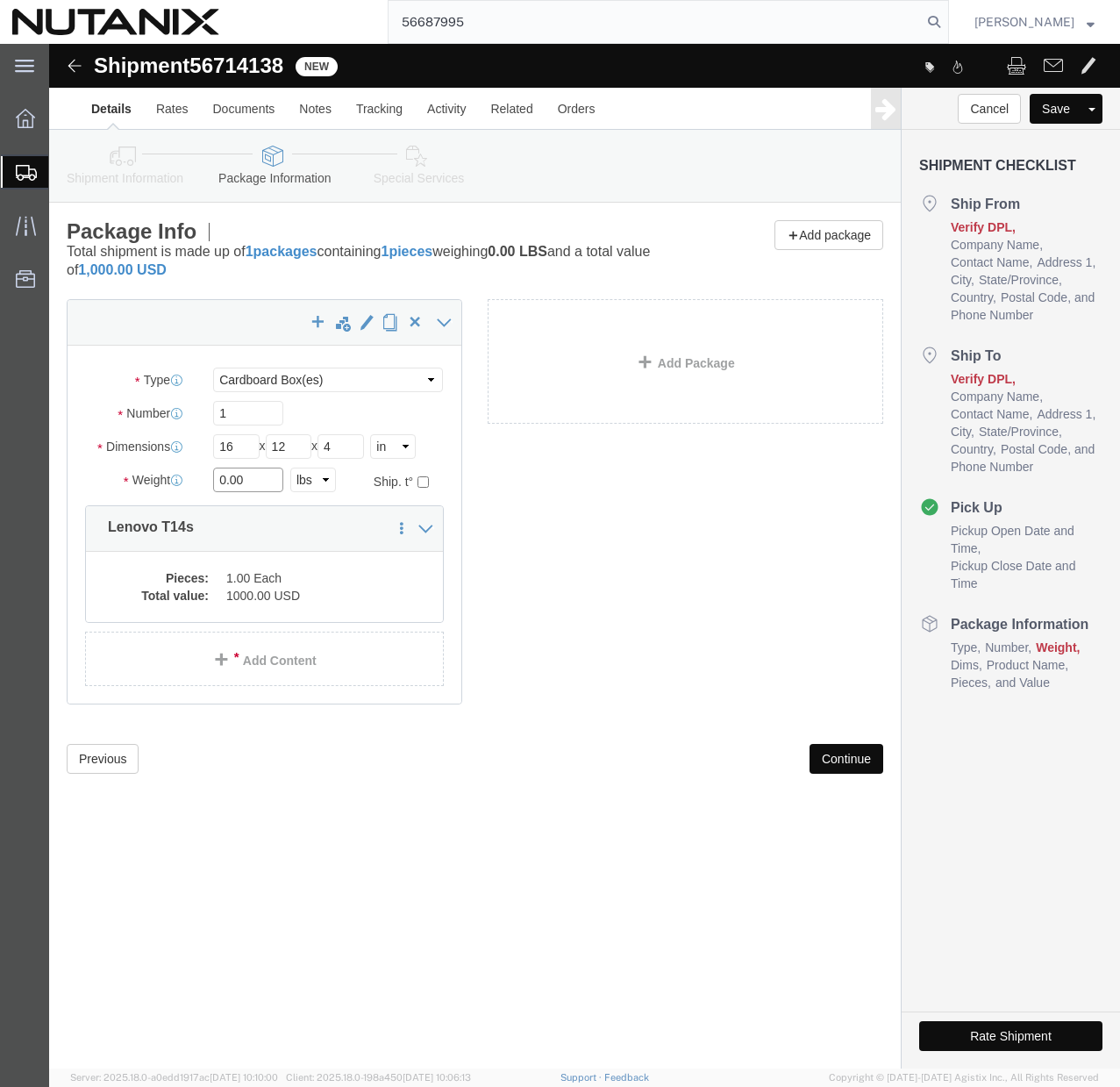
click input "0.00"
type input "6"
click button "Continue"
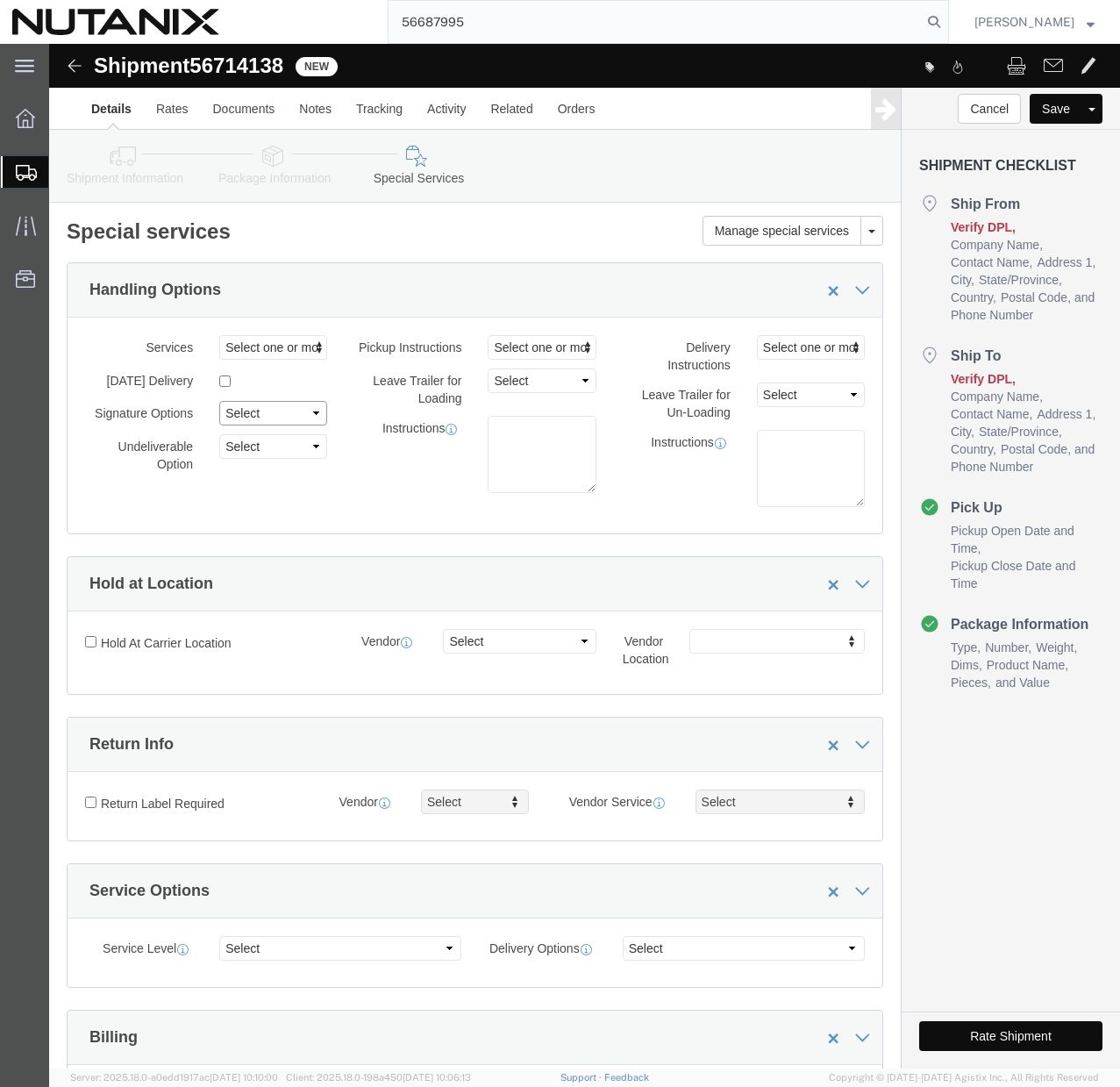
click select "Select Adult Signature Required Direct Signature Required No Signature Required…"
select select "SignReqOnDeliveryFlag"
click select "Select Adult Signature Required Direct Signature Required No Signature Required…"
click button "Rate Shipment"
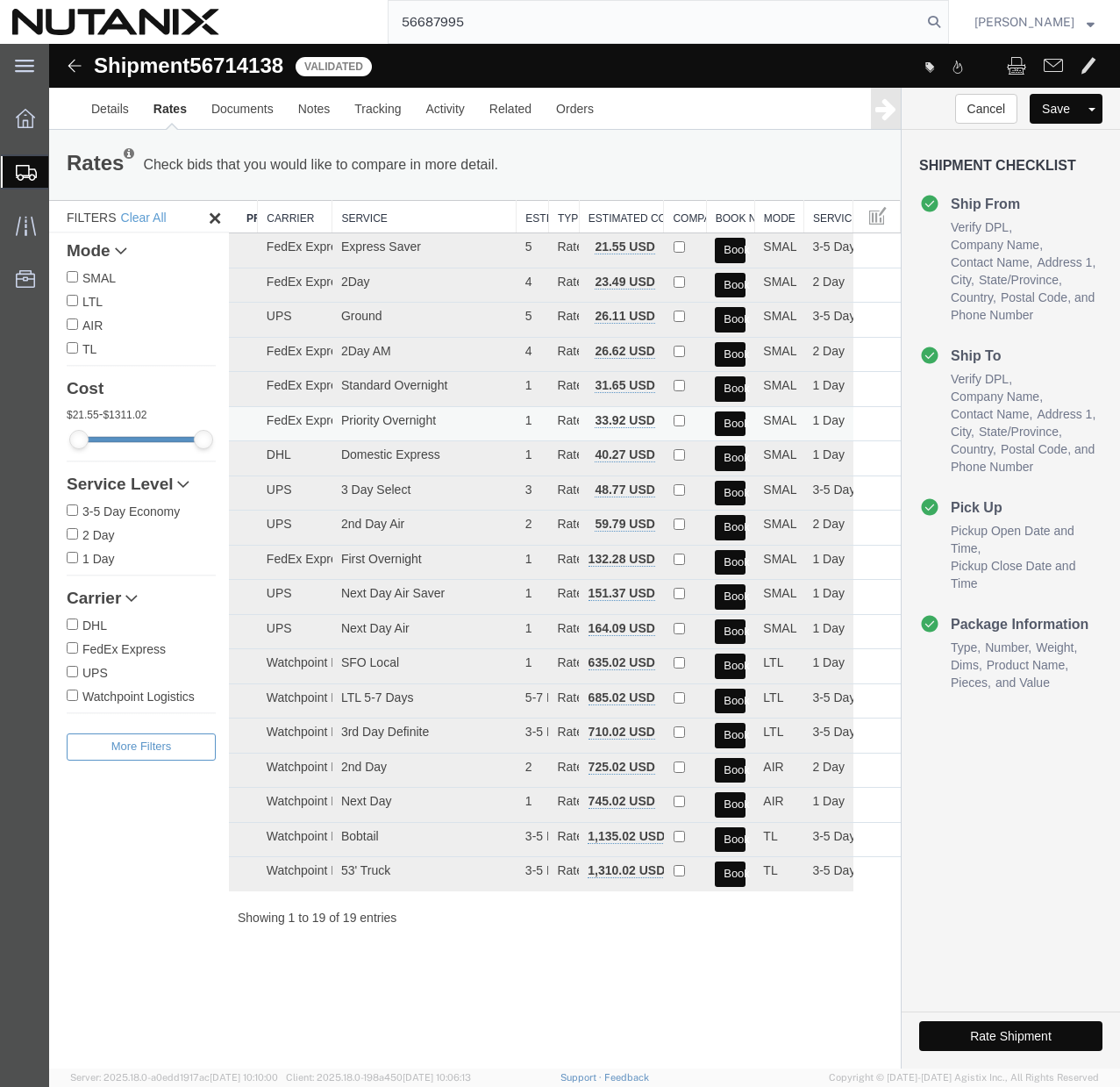
click at [735, 423] on button "Book" at bounding box center [730, 424] width 30 height 26
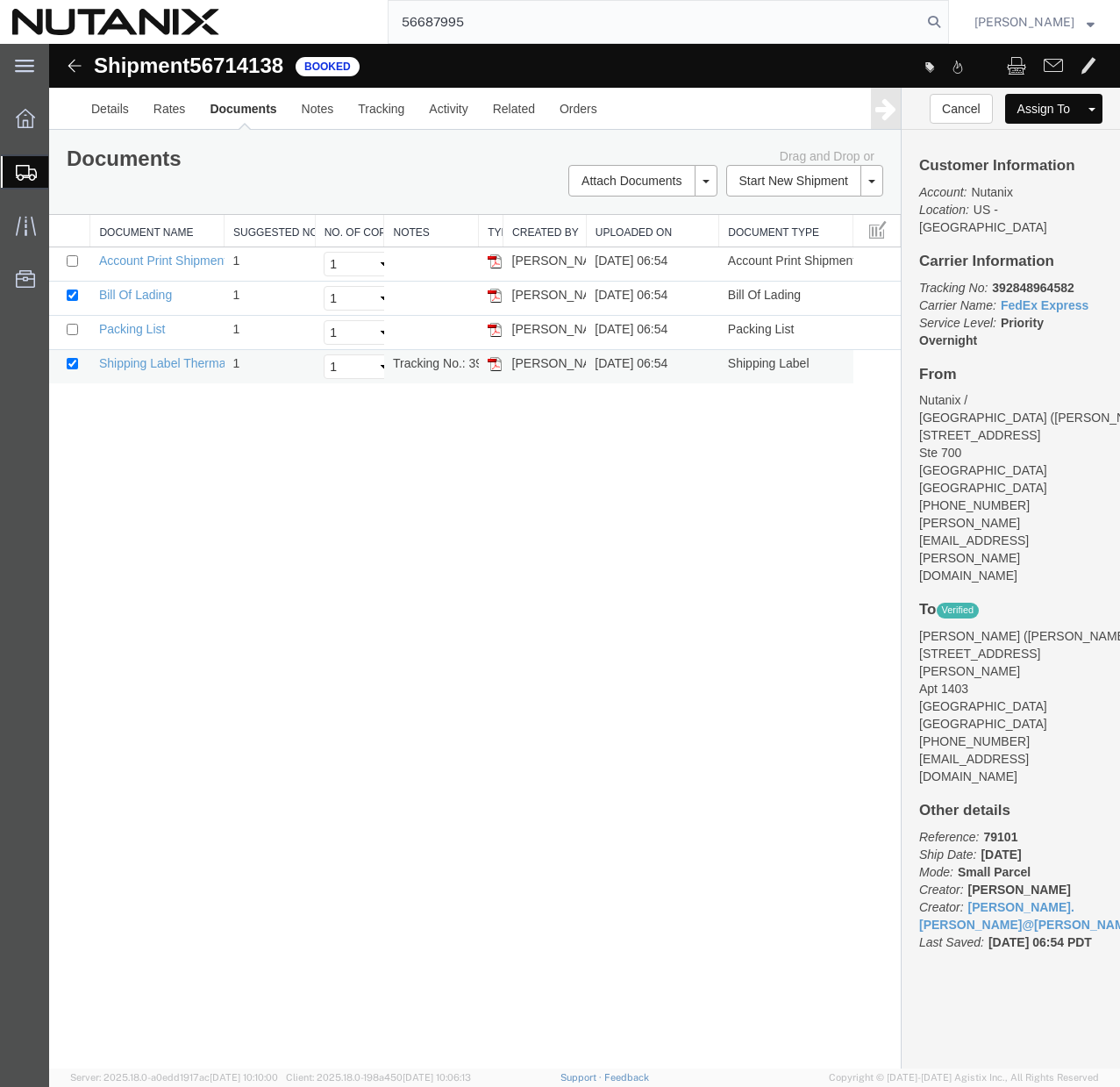
click at [428, 362] on td "Tracking No.: 392848964582" at bounding box center [431, 367] width 95 height 34
copy td "Tracking No.: 392848964582"
click at [493, 367] on img at bounding box center [494, 363] width 14 height 14
